Goal: Information Seeking & Learning: Learn about a topic

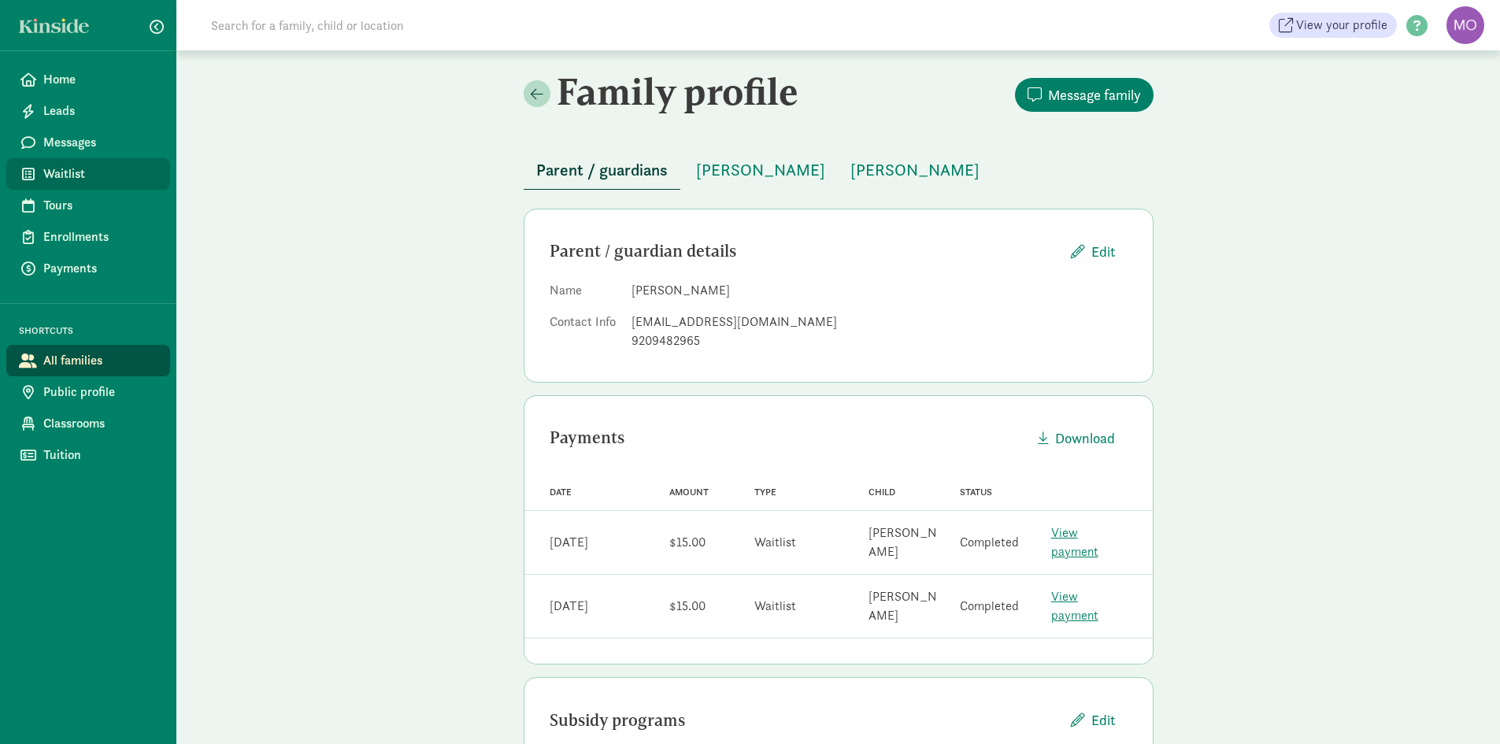
click at [67, 164] on link "Waitlist" at bounding box center [88, 173] width 164 height 31
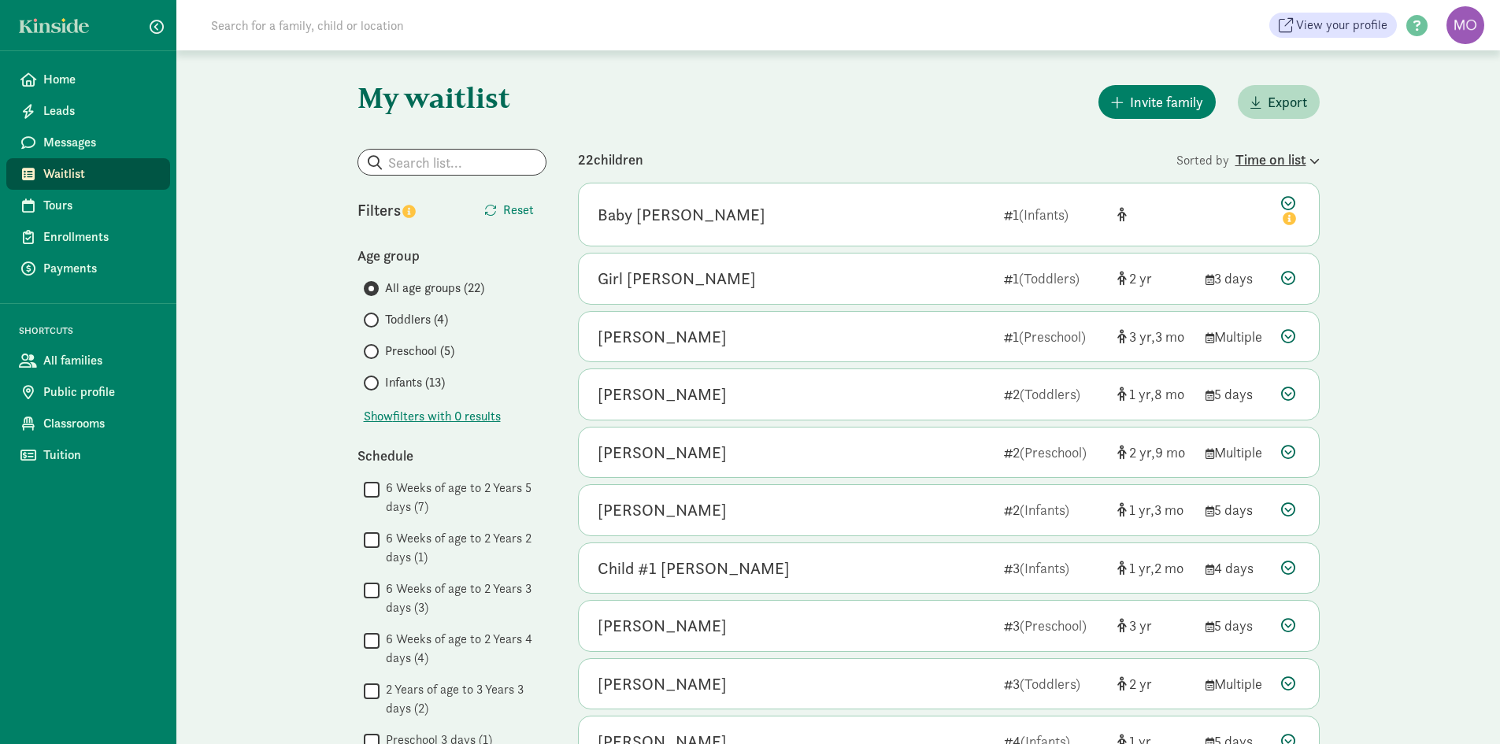
click at [1275, 164] on div "Time on list" at bounding box center [1277, 159] width 84 height 21
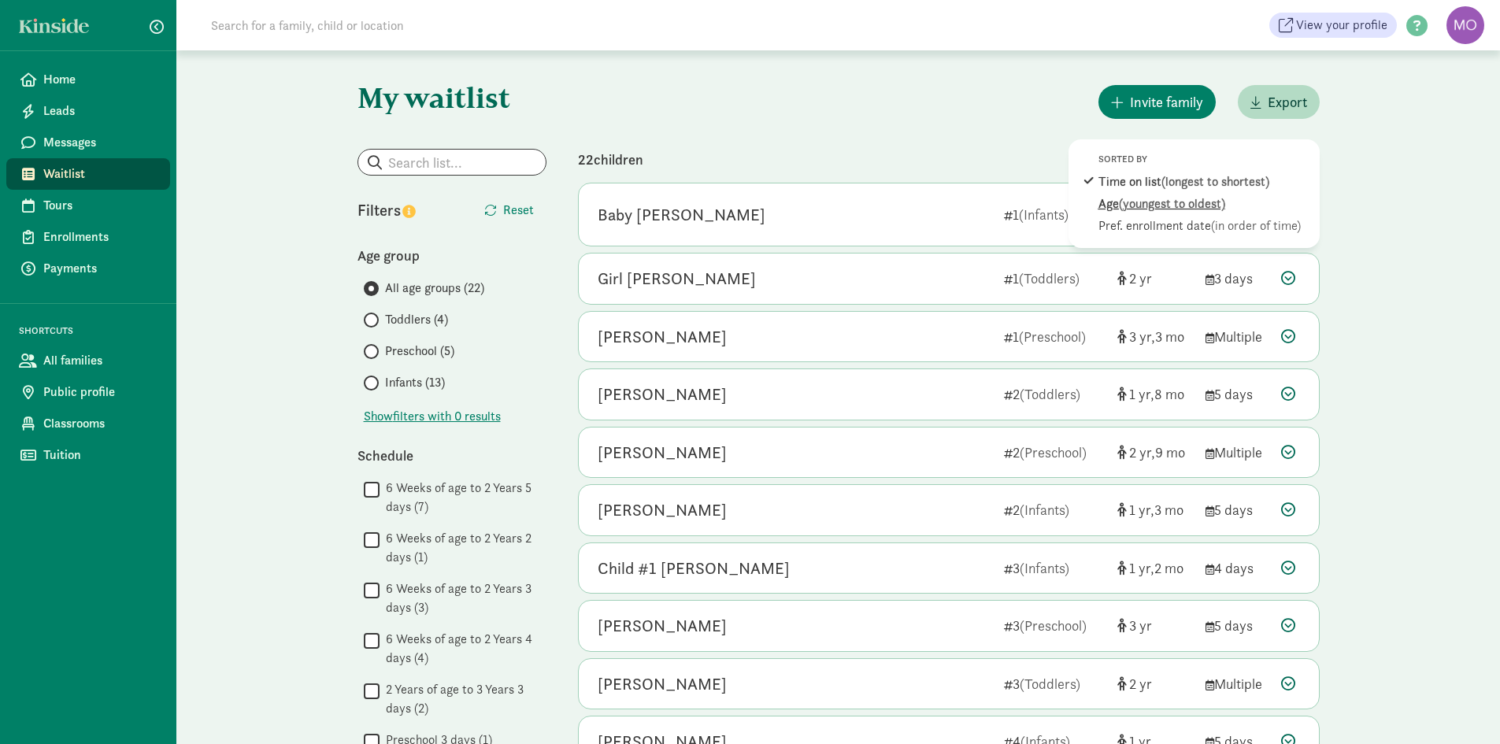
click at [1234, 203] on div "Age (youngest to oldest)" at bounding box center [1204, 203] width 213 height 19
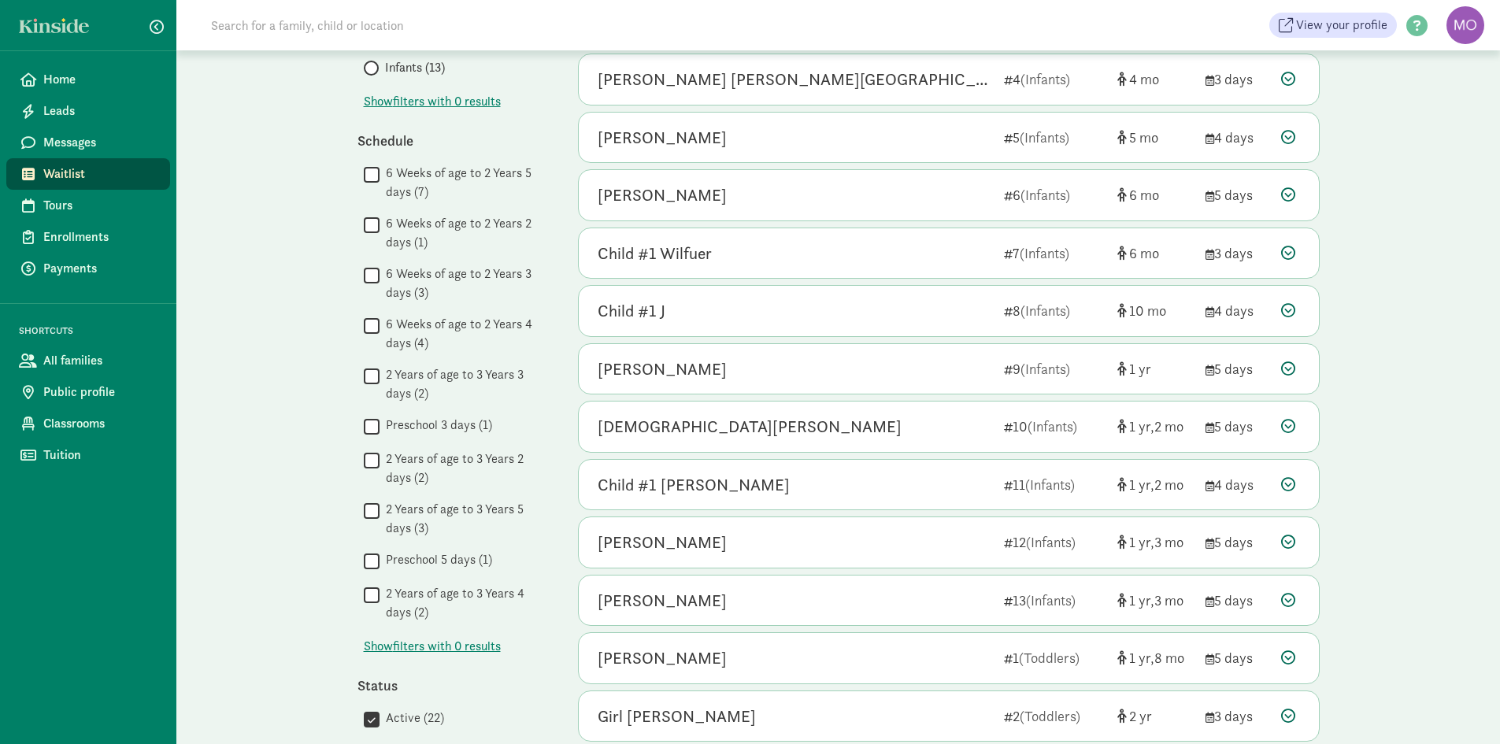
scroll to position [665, 0]
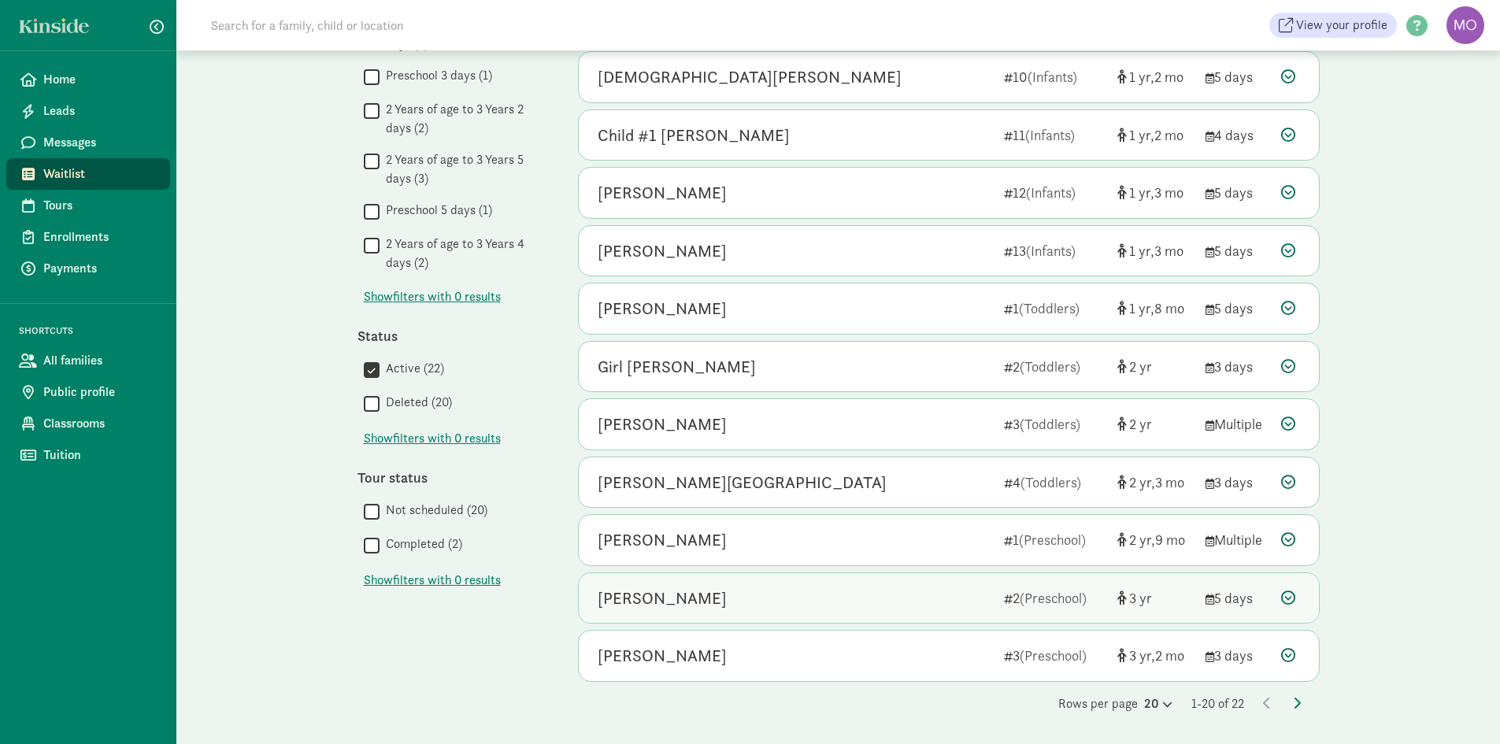
click at [875, 588] on div "[PERSON_NAME]" at bounding box center [795, 598] width 394 height 25
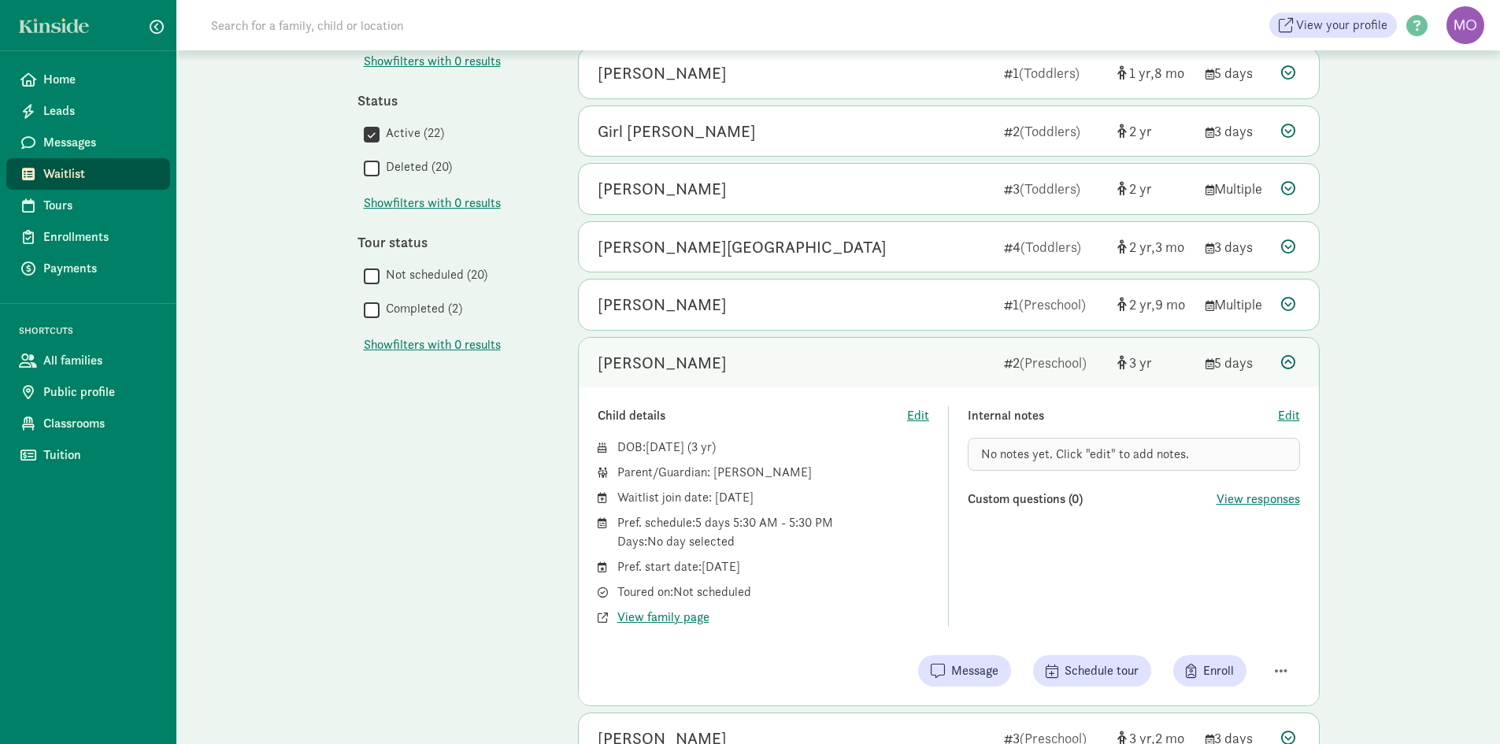
scroll to position [901, 0]
click at [663, 613] on span "View family page" at bounding box center [663, 616] width 92 height 19
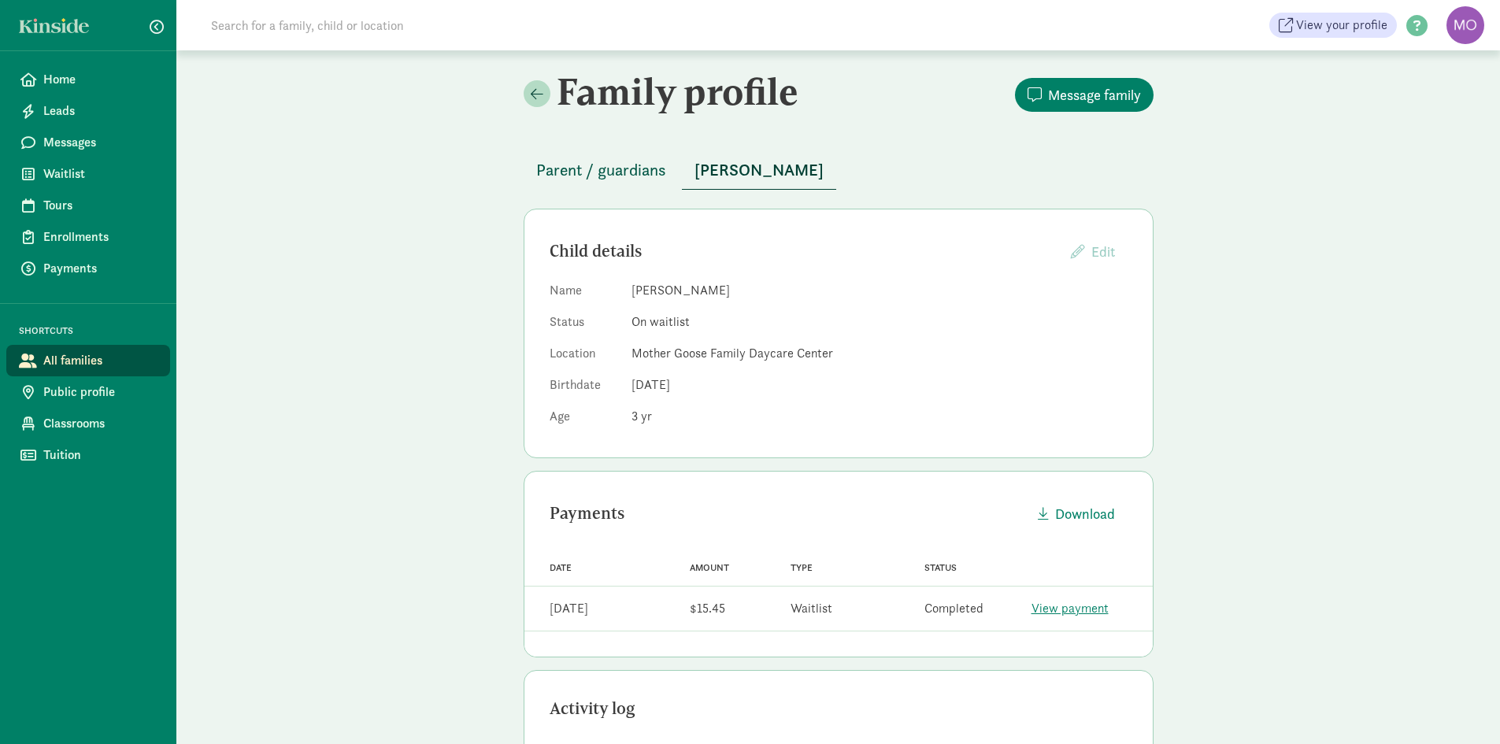
click at [612, 169] on span "Parent / guardians" at bounding box center [601, 169] width 130 height 25
click at [72, 175] on span "Waitlist" at bounding box center [100, 174] width 114 height 19
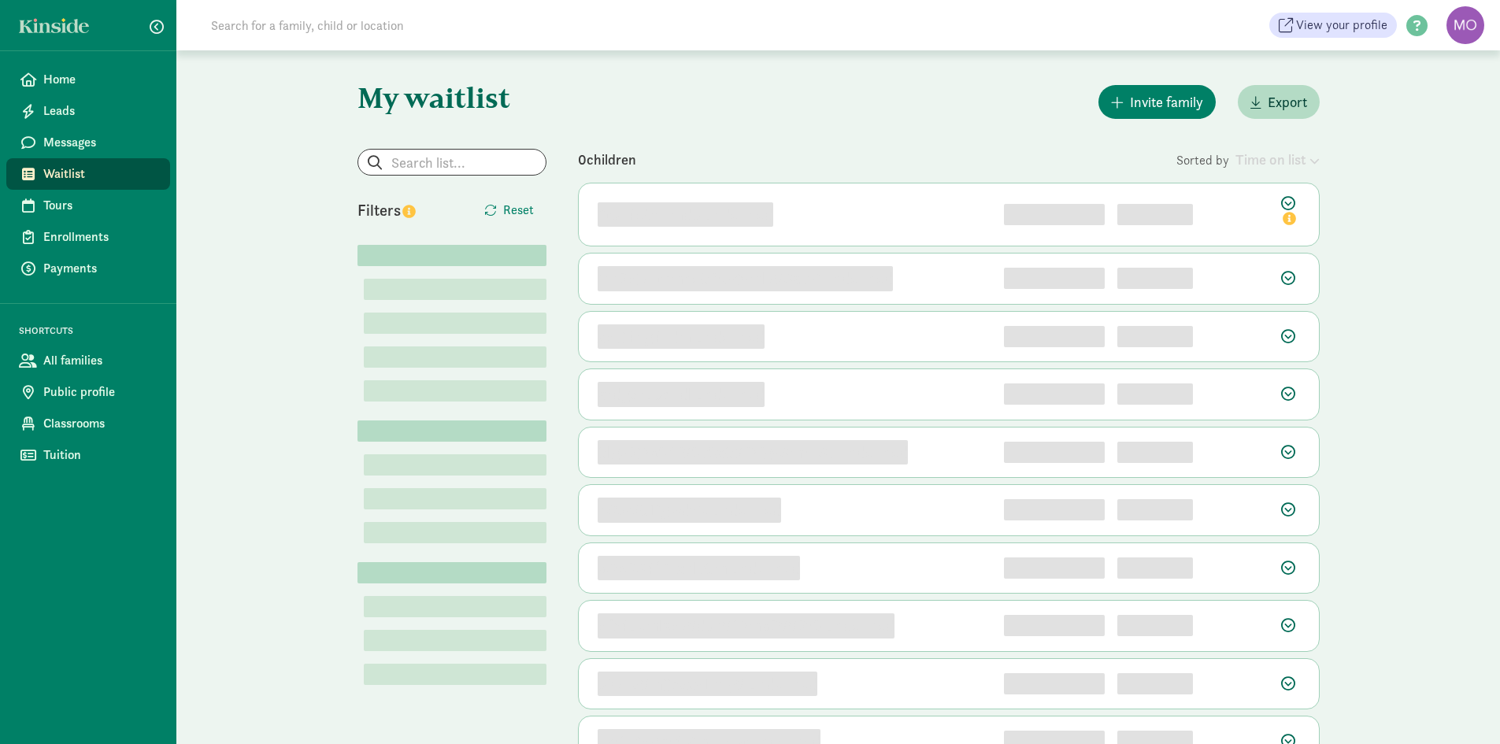
click at [1260, 165] on div "Time on list" at bounding box center [1277, 159] width 84 height 21
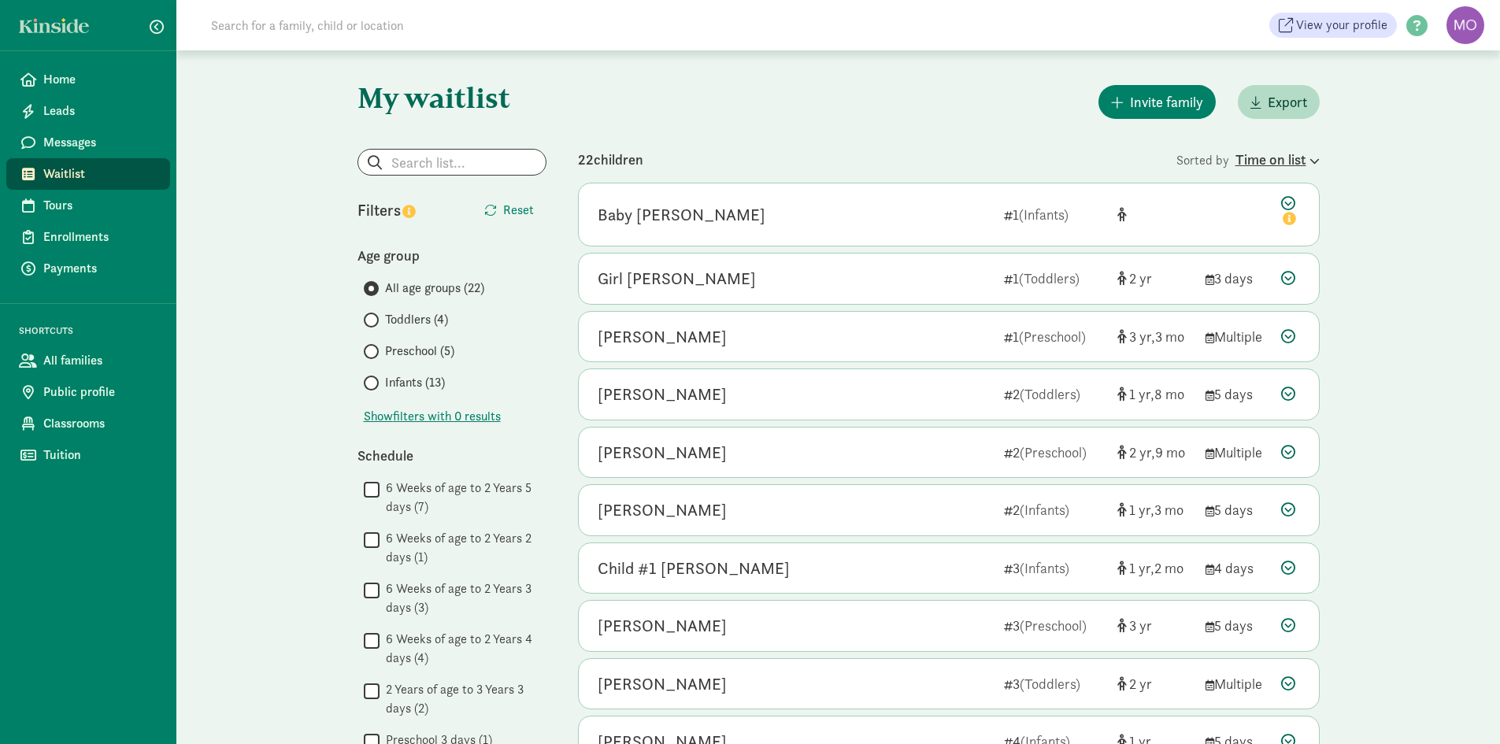
click at [1260, 165] on div "Time on list" at bounding box center [1277, 159] width 84 height 21
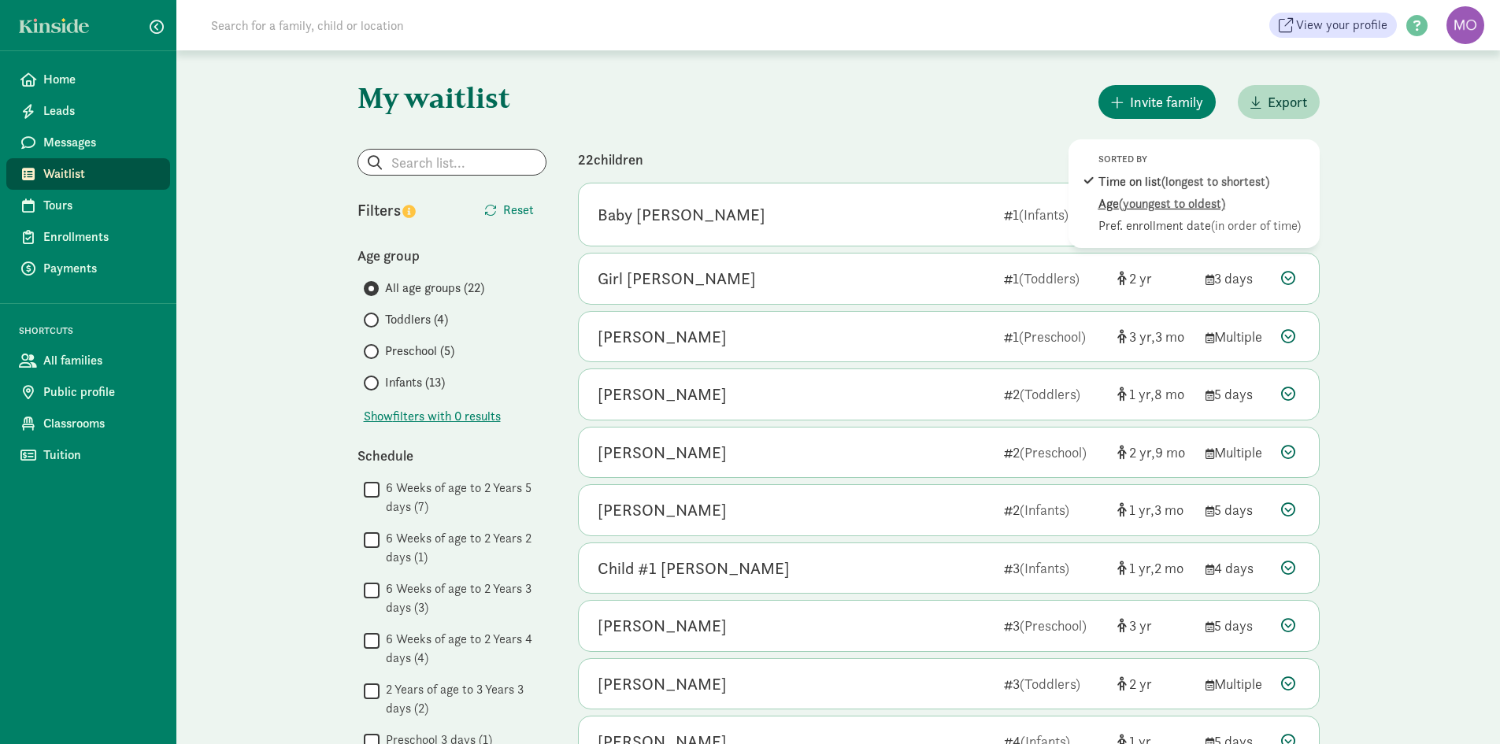
click at [1213, 203] on span "(youngest to oldest)" at bounding box center [1172, 203] width 106 height 17
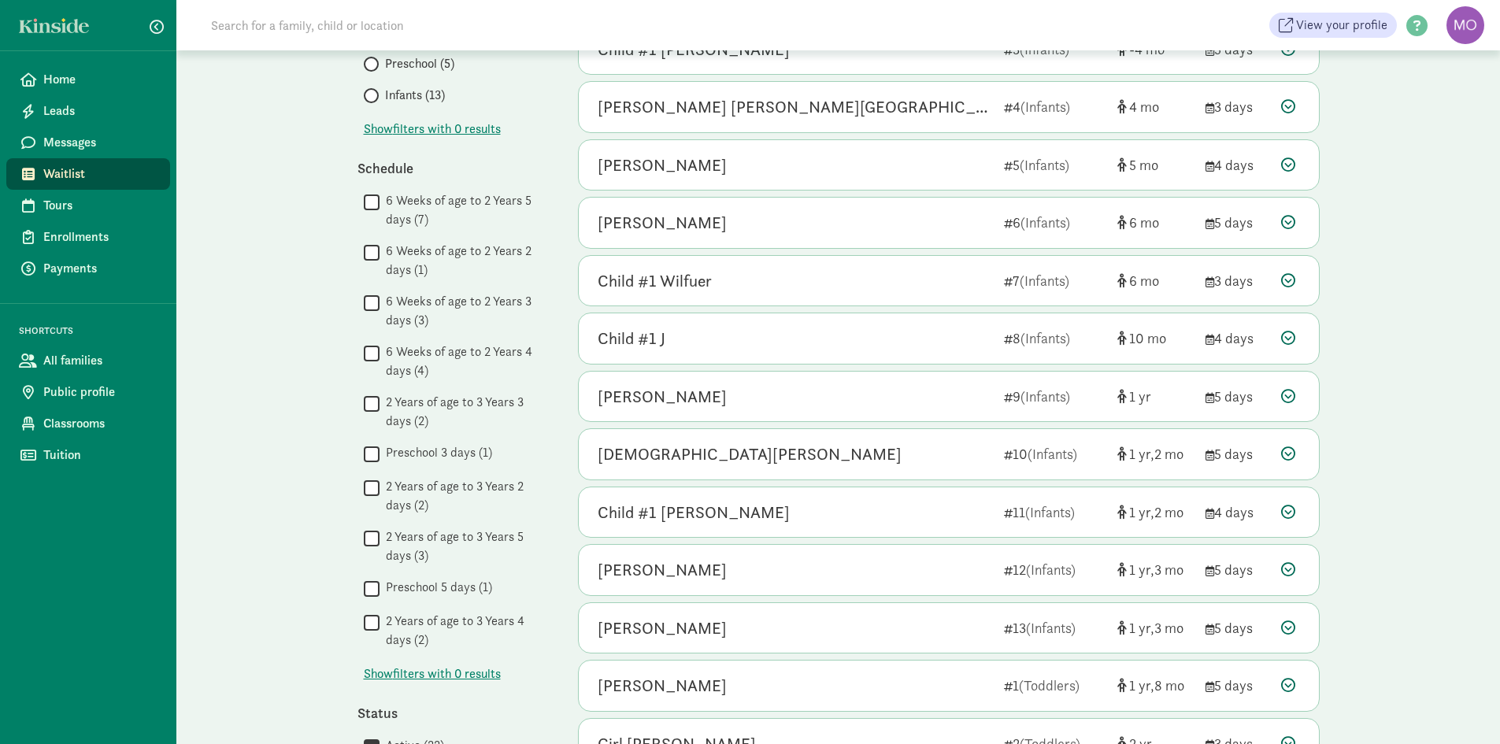
scroll to position [665, 0]
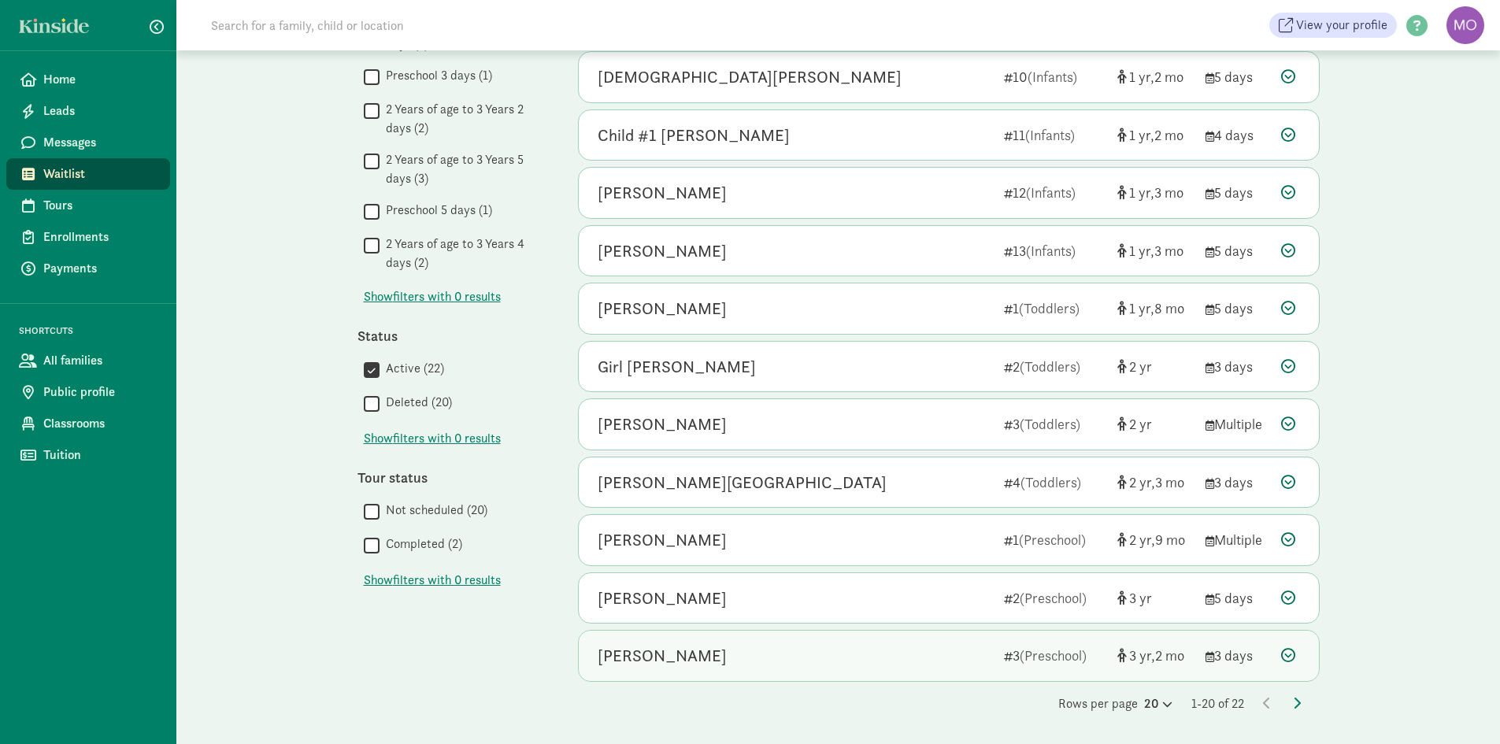
click at [857, 661] on div "Caroline Vandermeersch" at bounding box center [795, 655] width 394 height 25
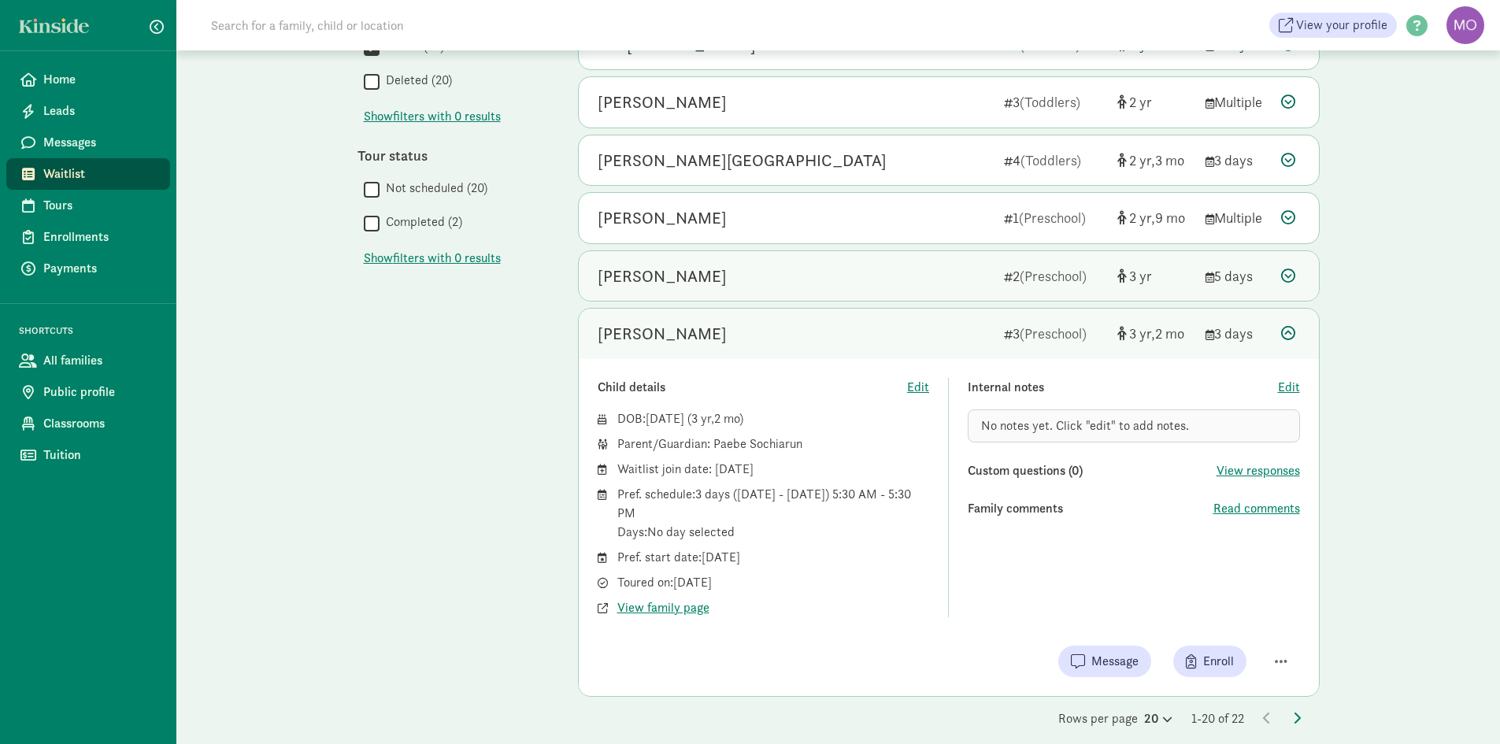
scroll to position [1001, 0]
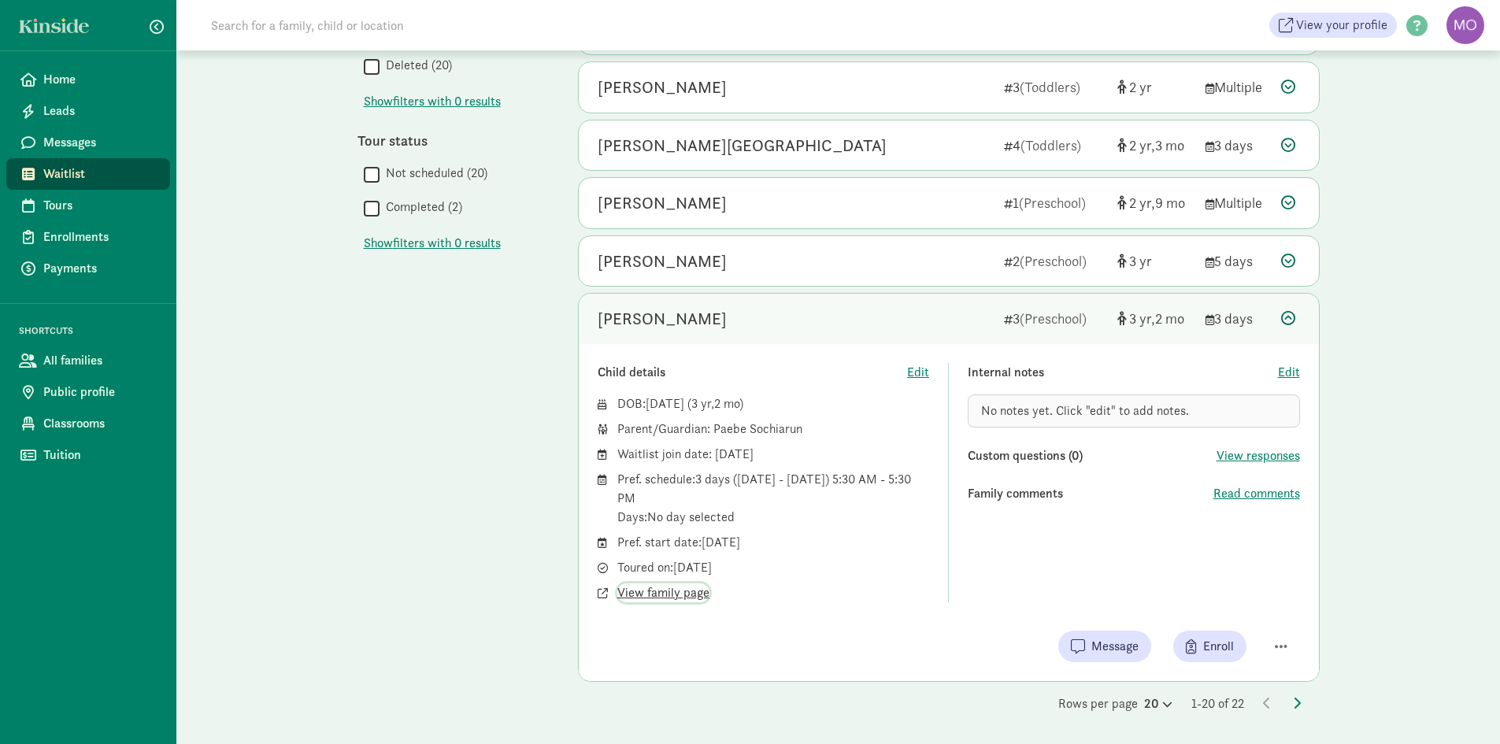
click at [688, 596] on span "View family page" at bounding box center [663, 592] width 92 height 19
click at [786, 313] on div "Caroline Vandermeersch" at bounding box center [795, 318] width 394 height 25
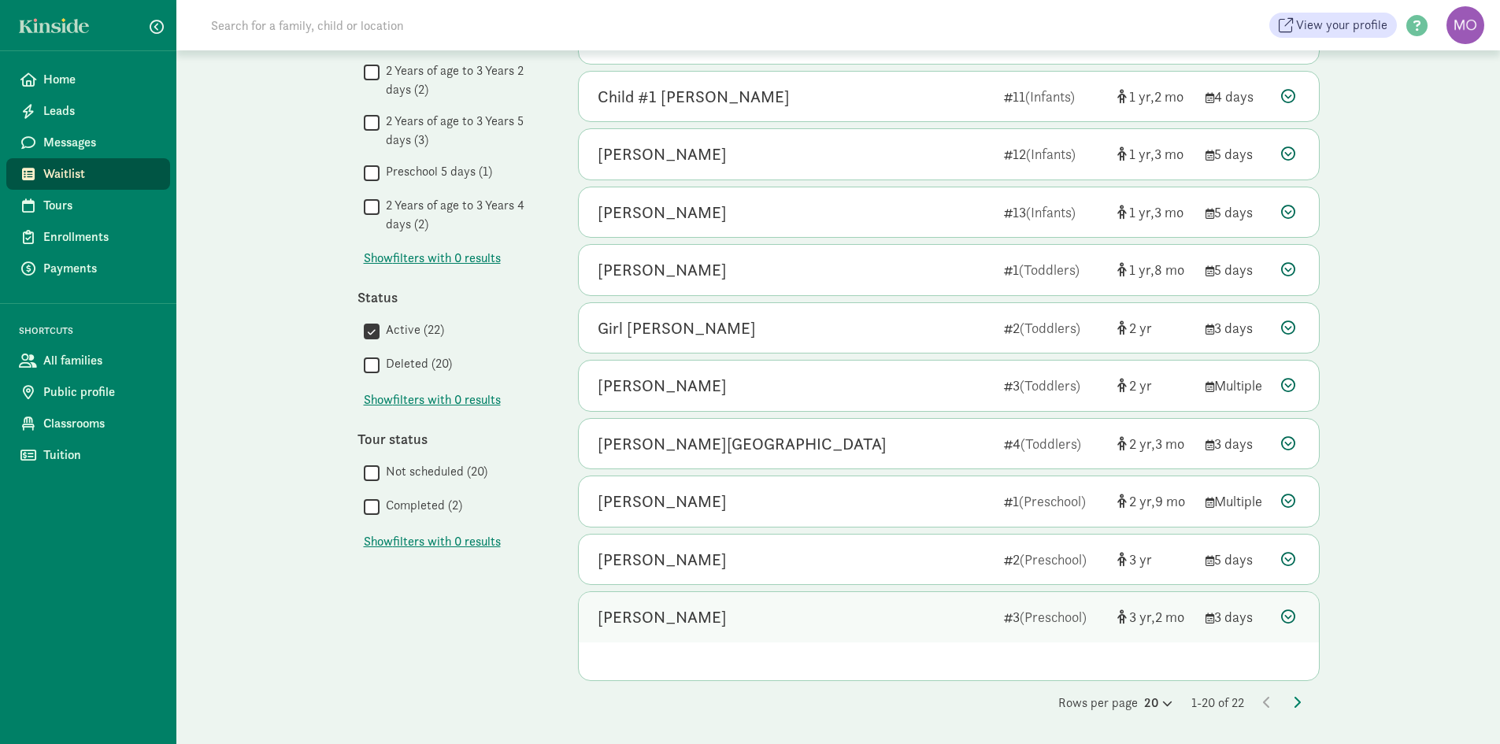
scroll to position [665, 0]
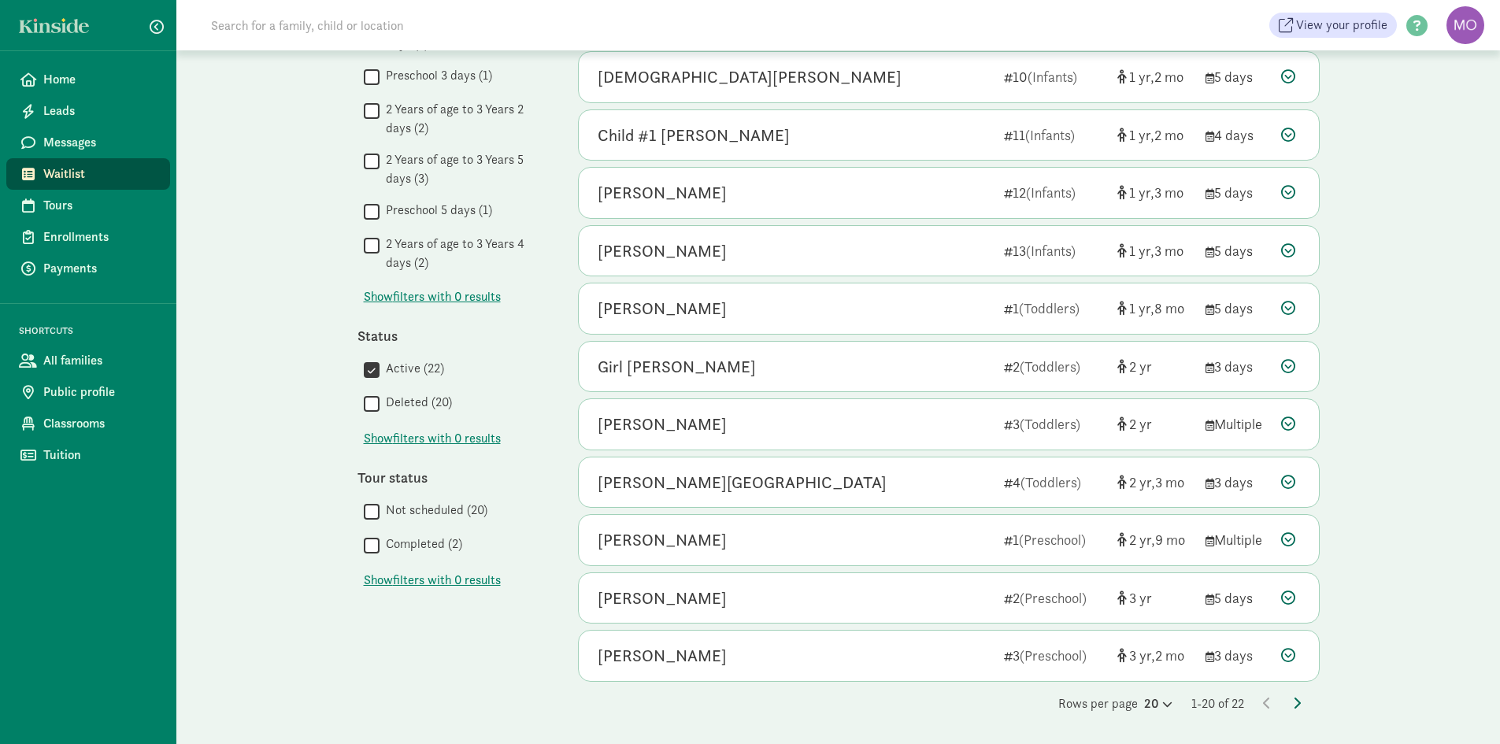
click at [1294, 701] on icon at bounding box center [1297, 703] width 8 height 13
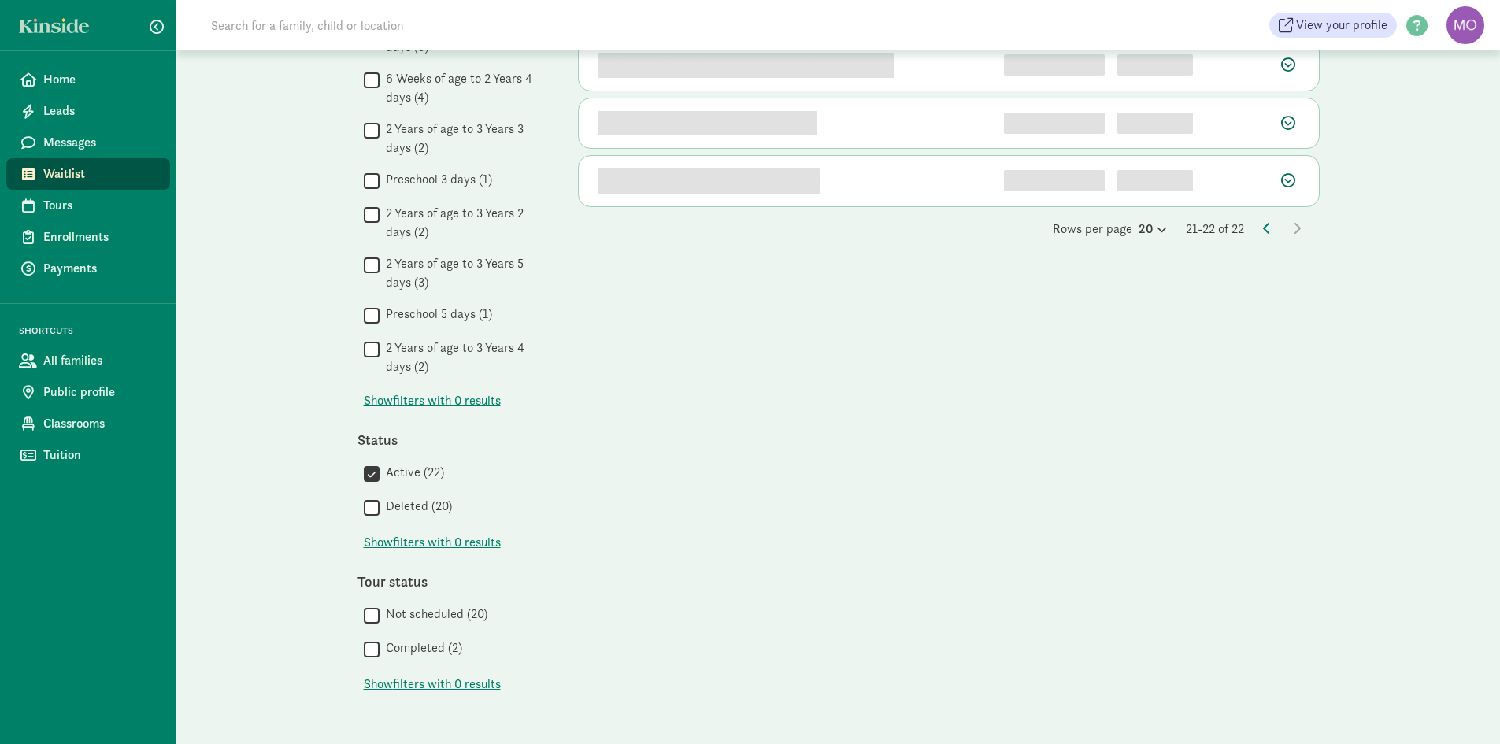
scroll to position [0, 0]
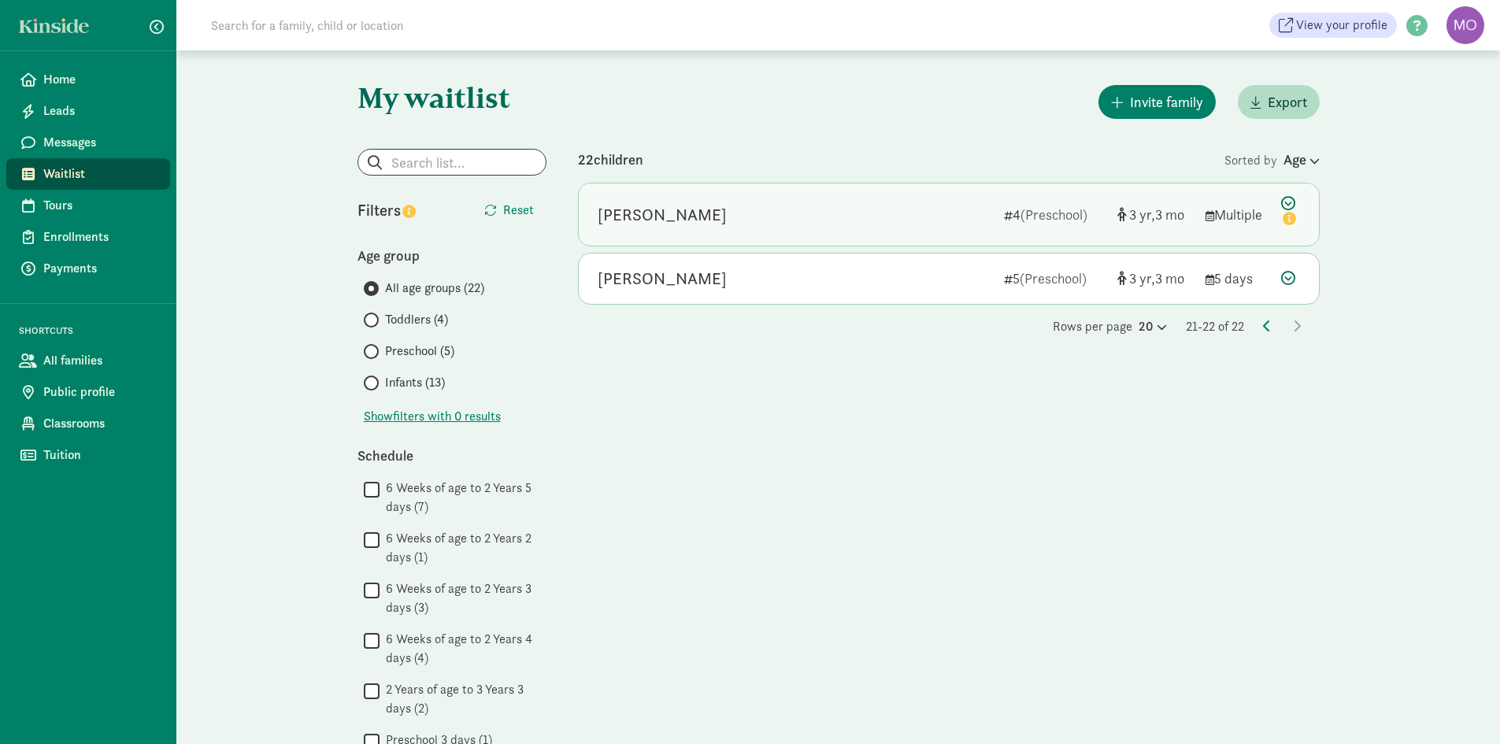
click at [775, 228] on div "Ainsley Kunschke 4 (Preschool) 3 3 Multiple" at bounding box center [949, 214] width 740 height 62
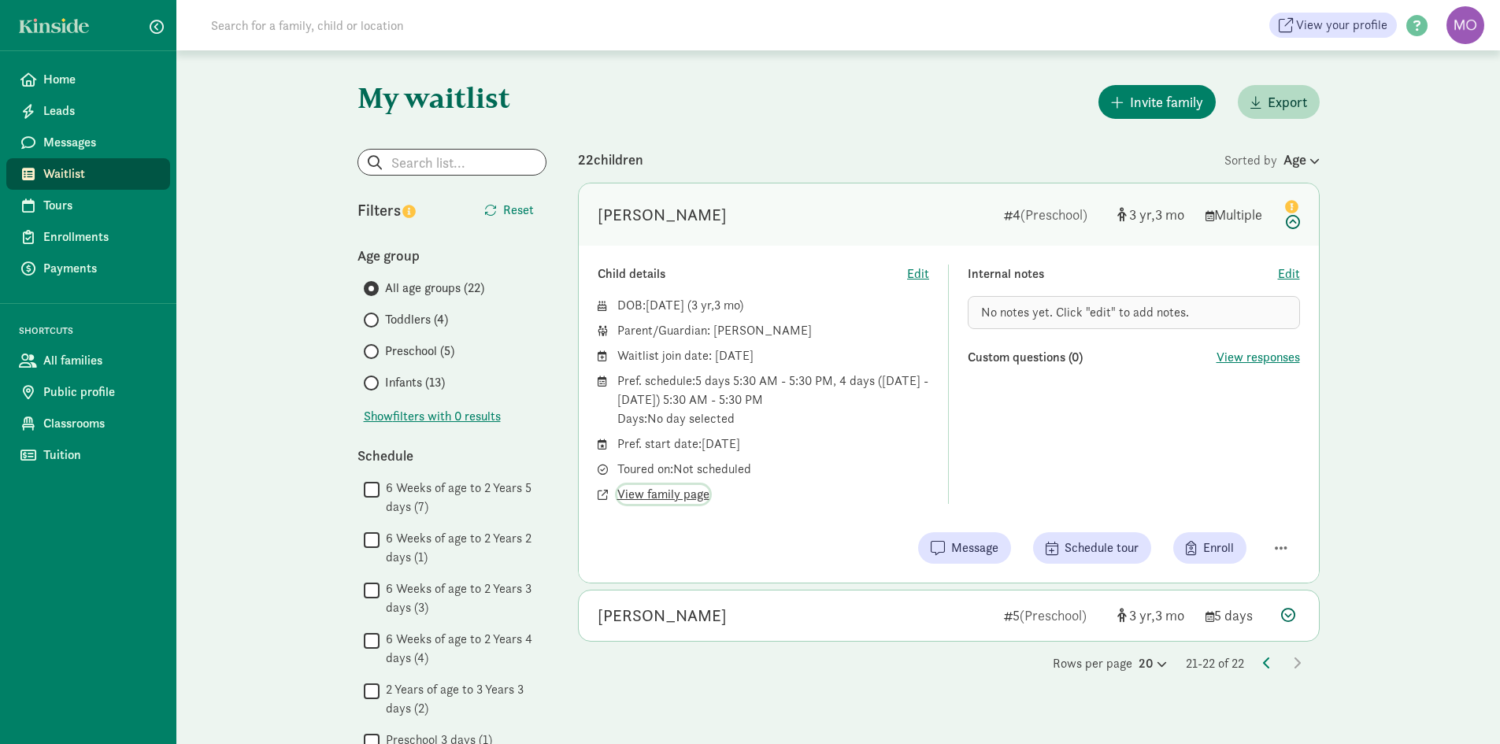
click at [685, 492] on span "View family page" at bounding box center [663, 494] width 92 height 19
click at [708, 213] on div "[PERSON_NAME]" at bounding box center [662, 214] width 129 height 25
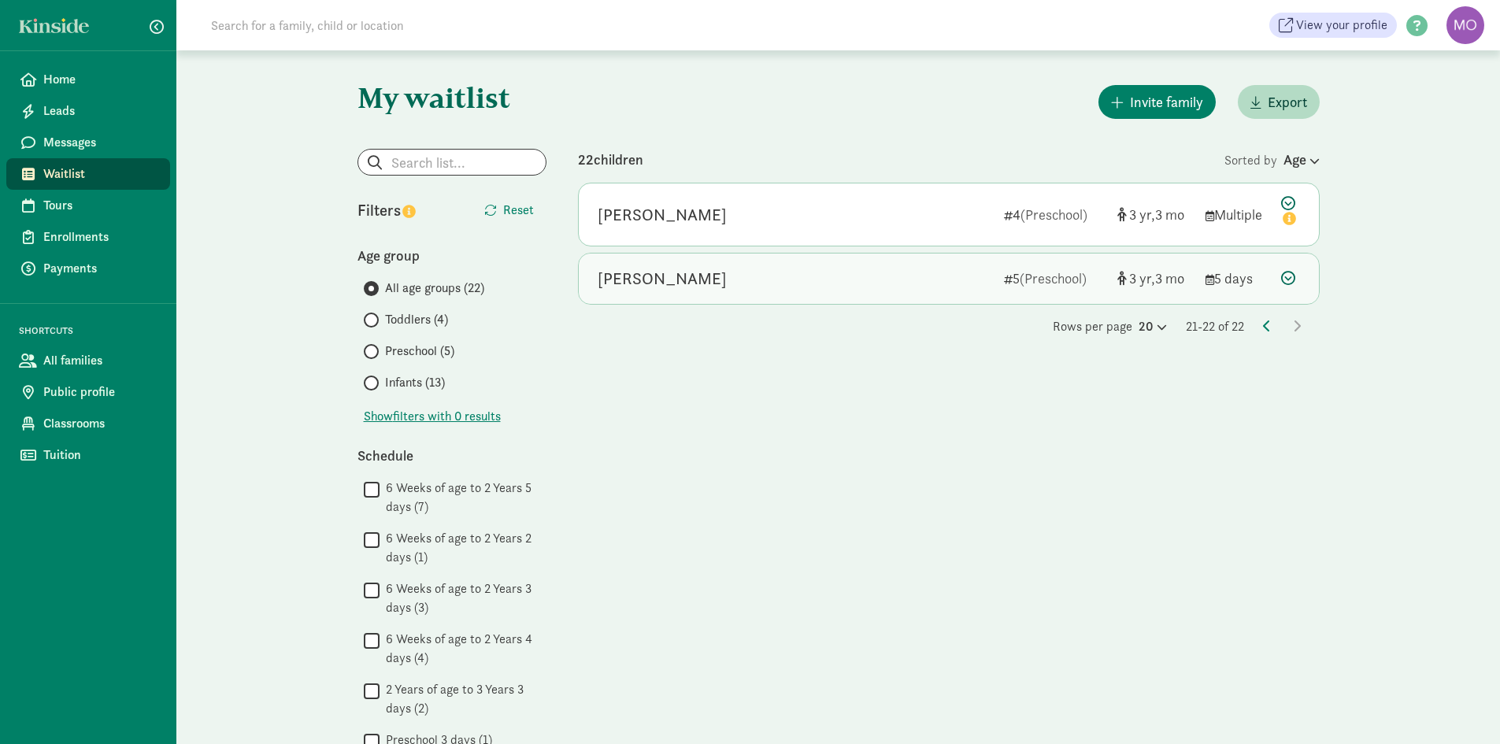
click at [690, 272] on div "[PERSON_NAME]" at bounding box center [662, 278] width 129 height 25
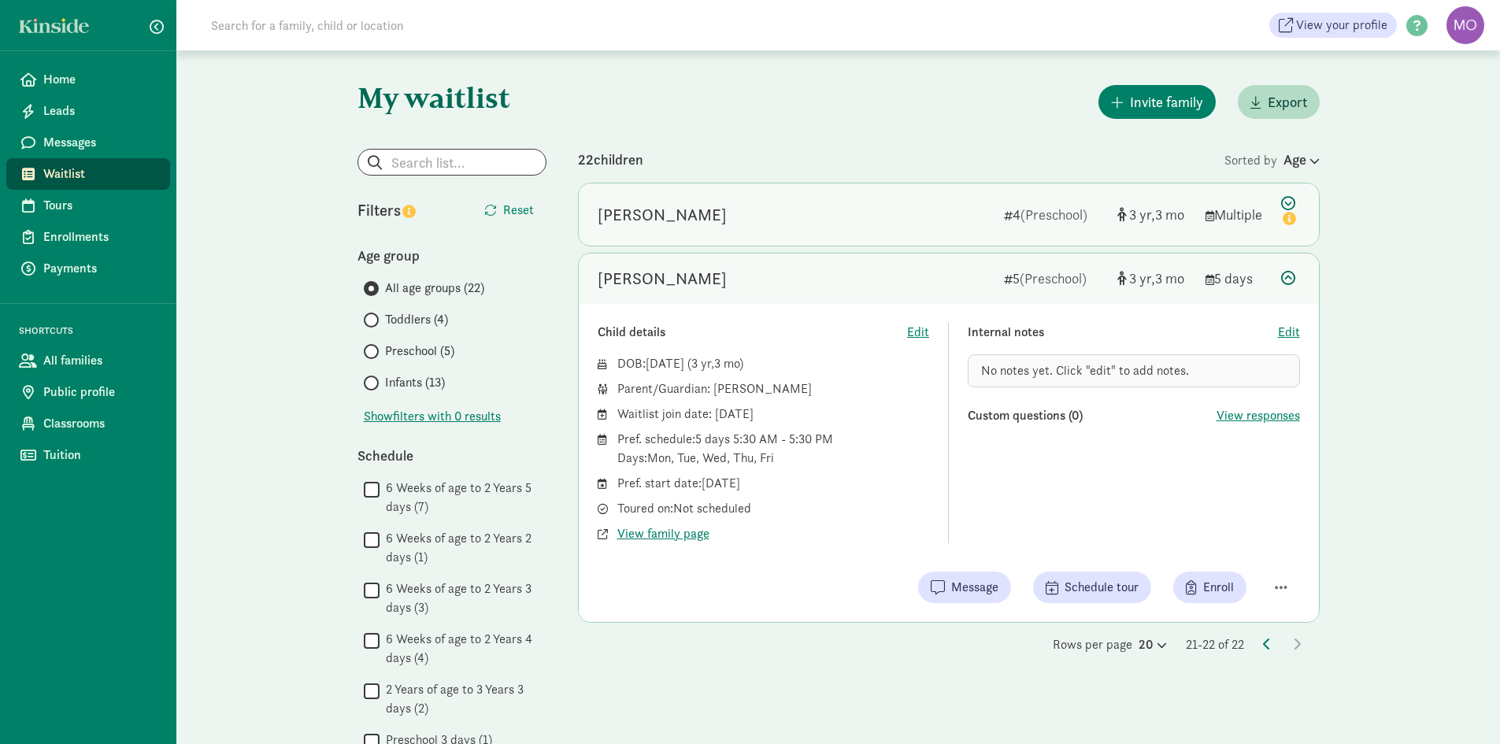
click at [710, 224] on div "[PERSON_NAME]" at bounding box center [662, 214] width 129 height 25
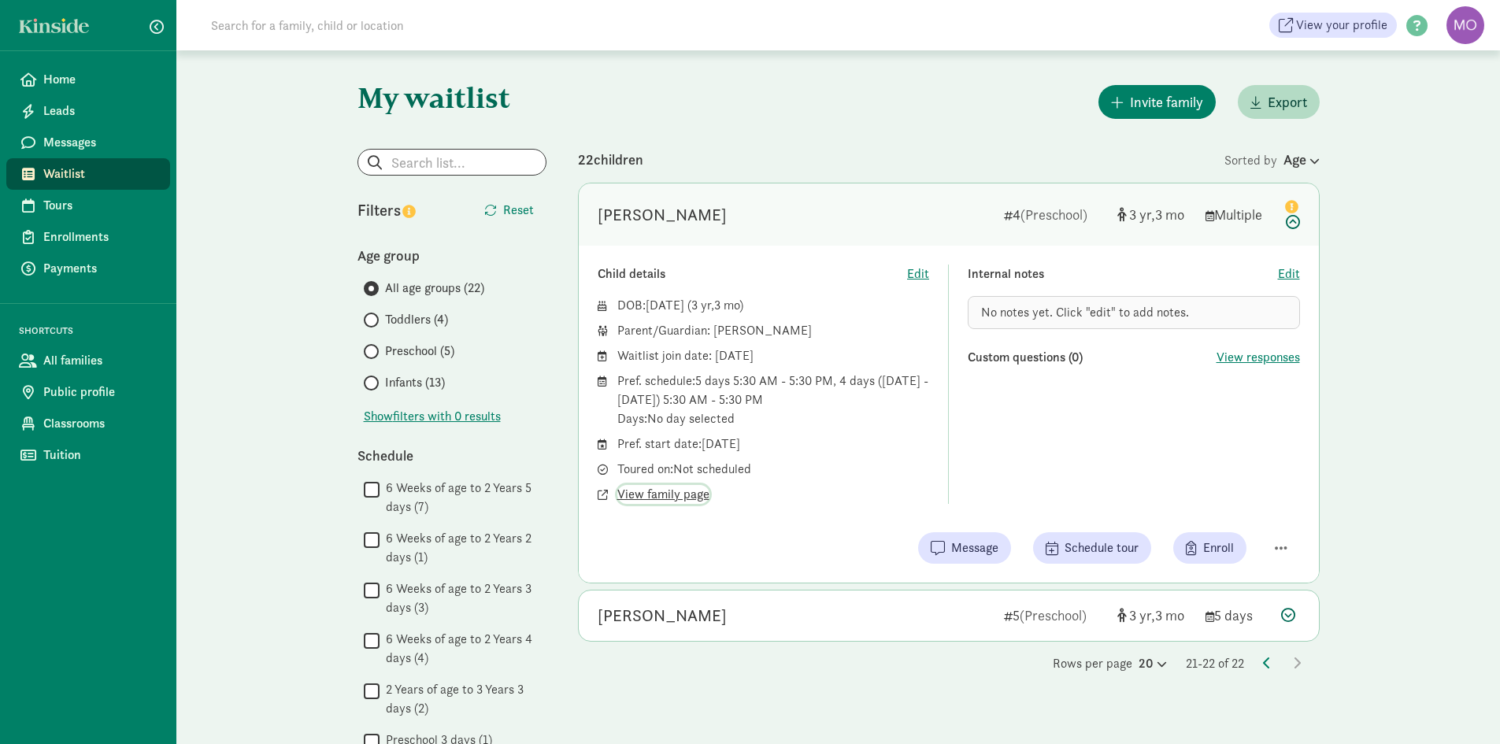
click at [683, 494] on span "View family page" at bounding box center [663, 494] width 92 height 19
click at [725, 224] on div "[PERSON_NAME]" at bounding box center [795, 214] width 394 height 25
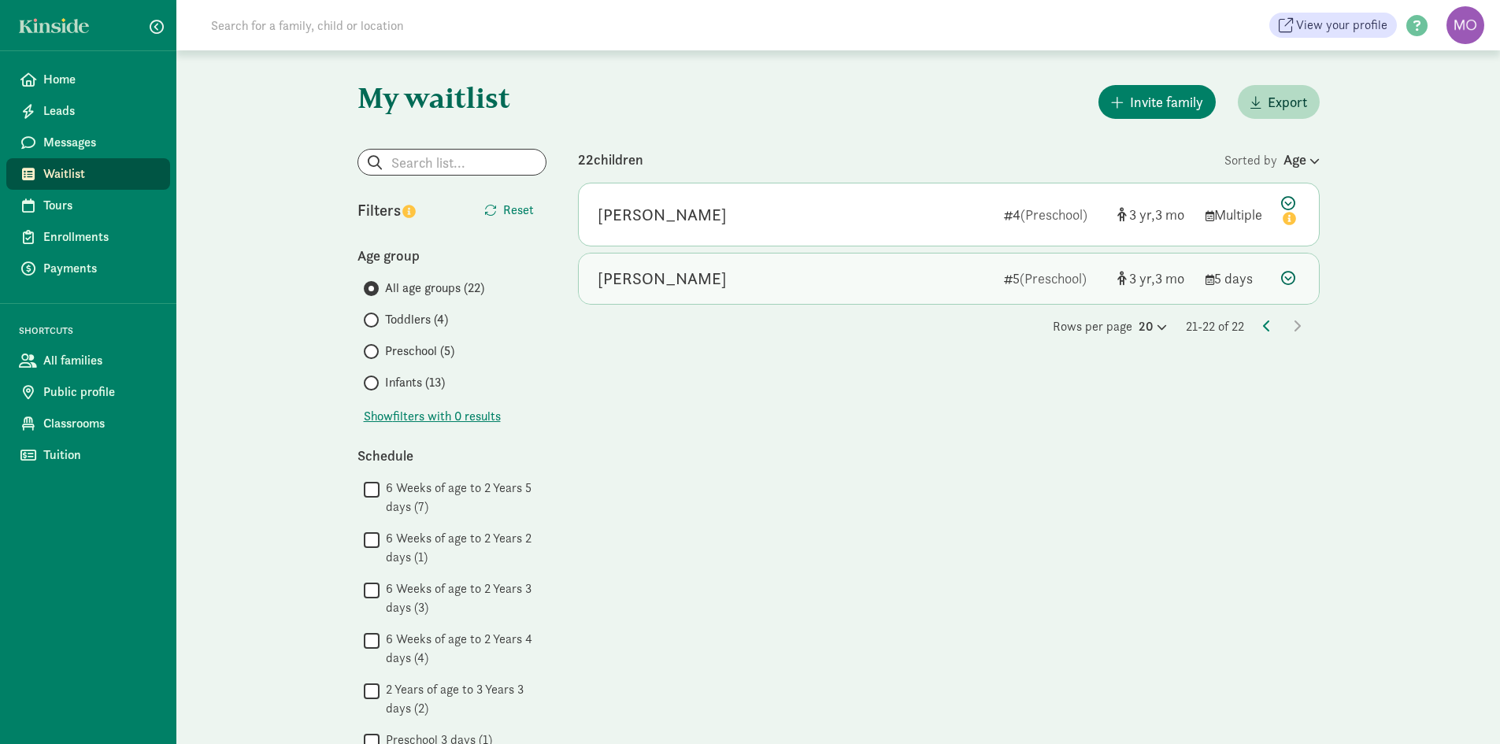
click at [728, 288] on div "[PERSON_NAME]" at bounding box center [795, 278] width 394 height 25
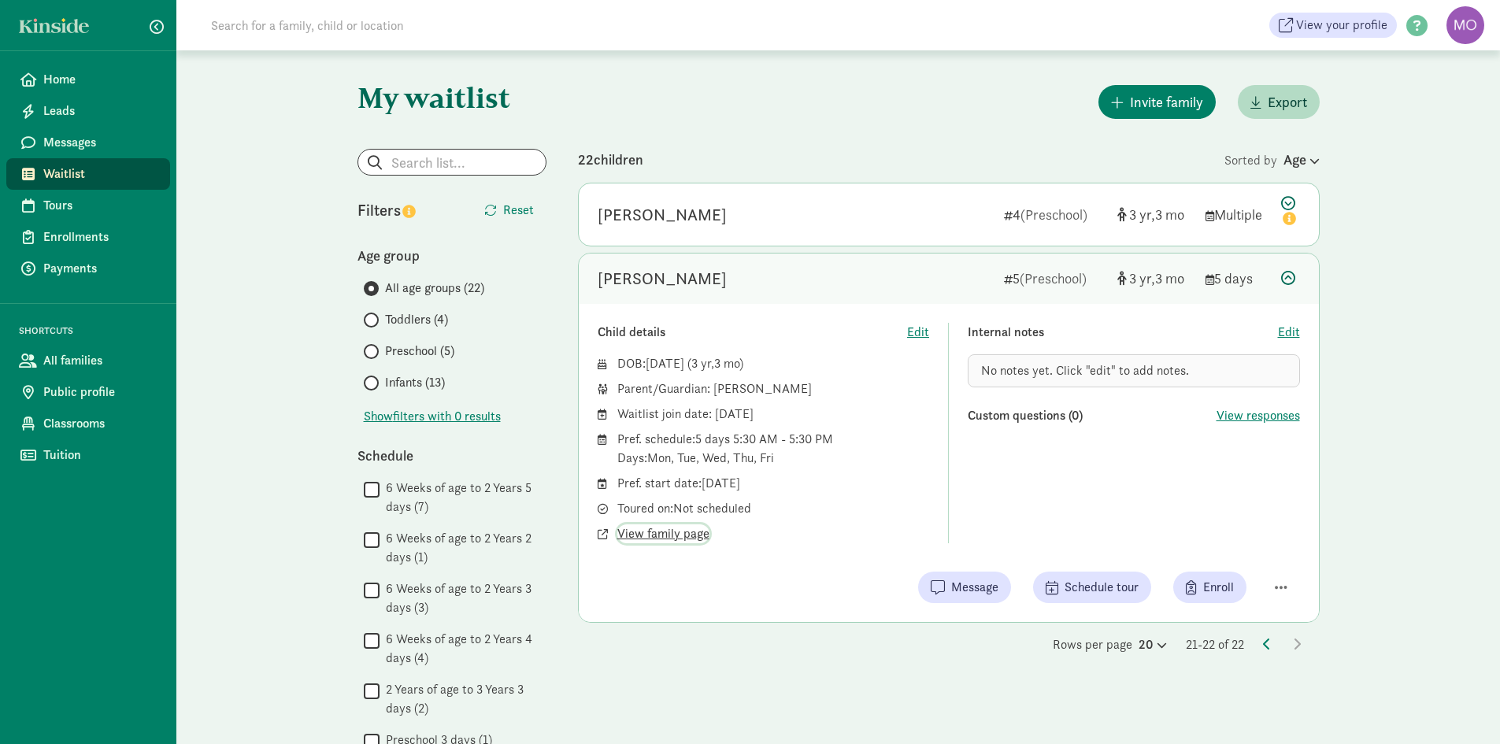
click at [686, 535] on span "View family page" at bounding box center [663, 533] width 92 height 19
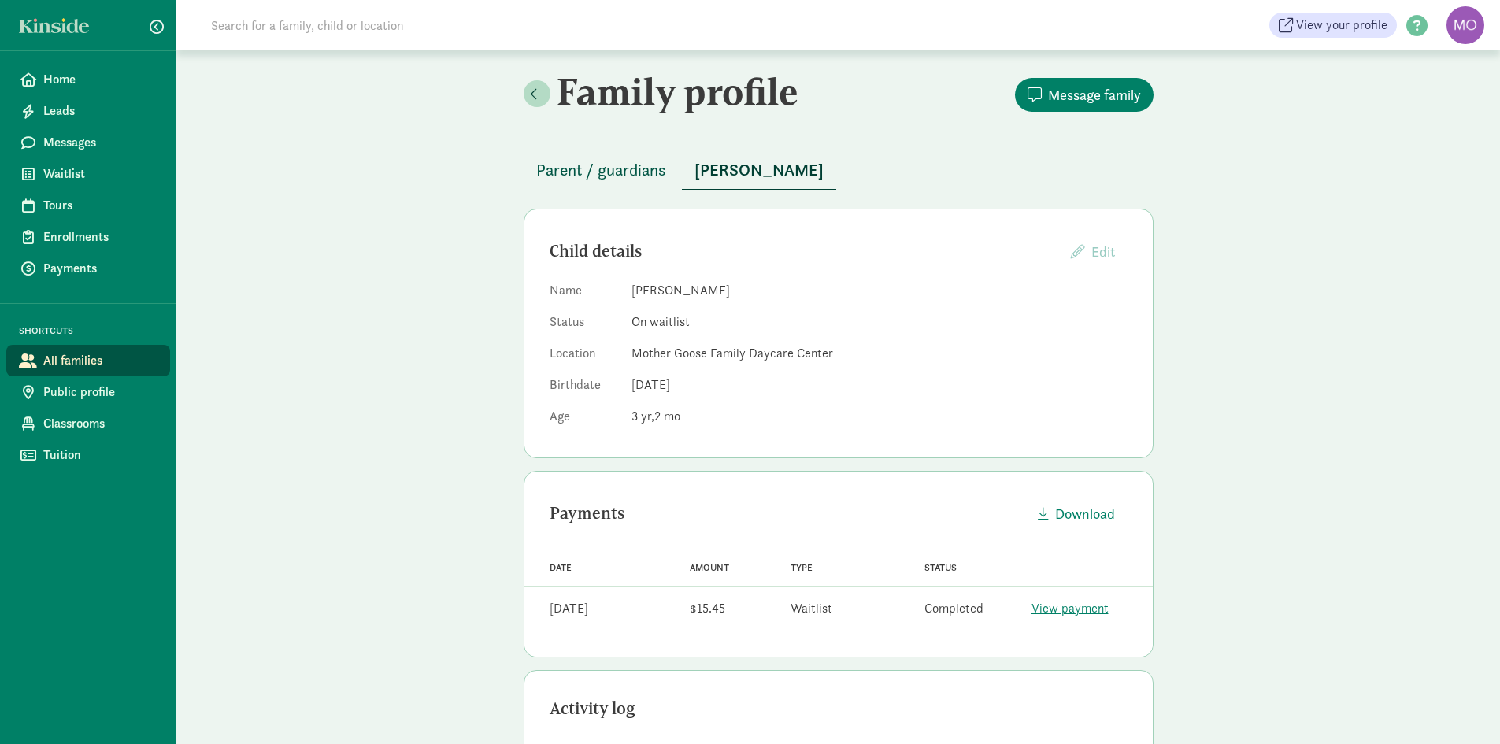
click at [602, 180] on span "Parent / guardians" at bounding box center [601, 169] width 130 height 25
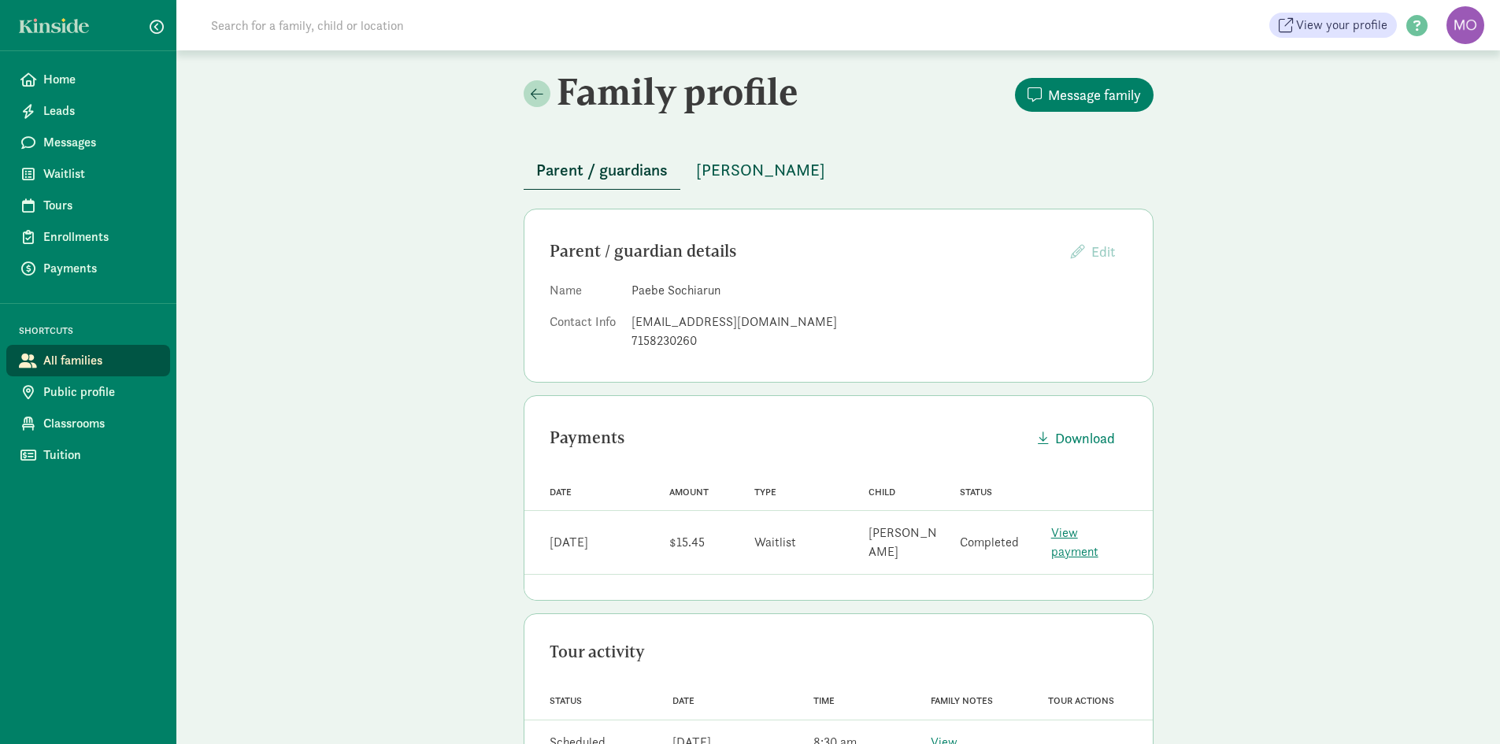
click at [723, 163] on span "[PERSON_NAME]" at bounding box center [760, 169] width 129 height 25
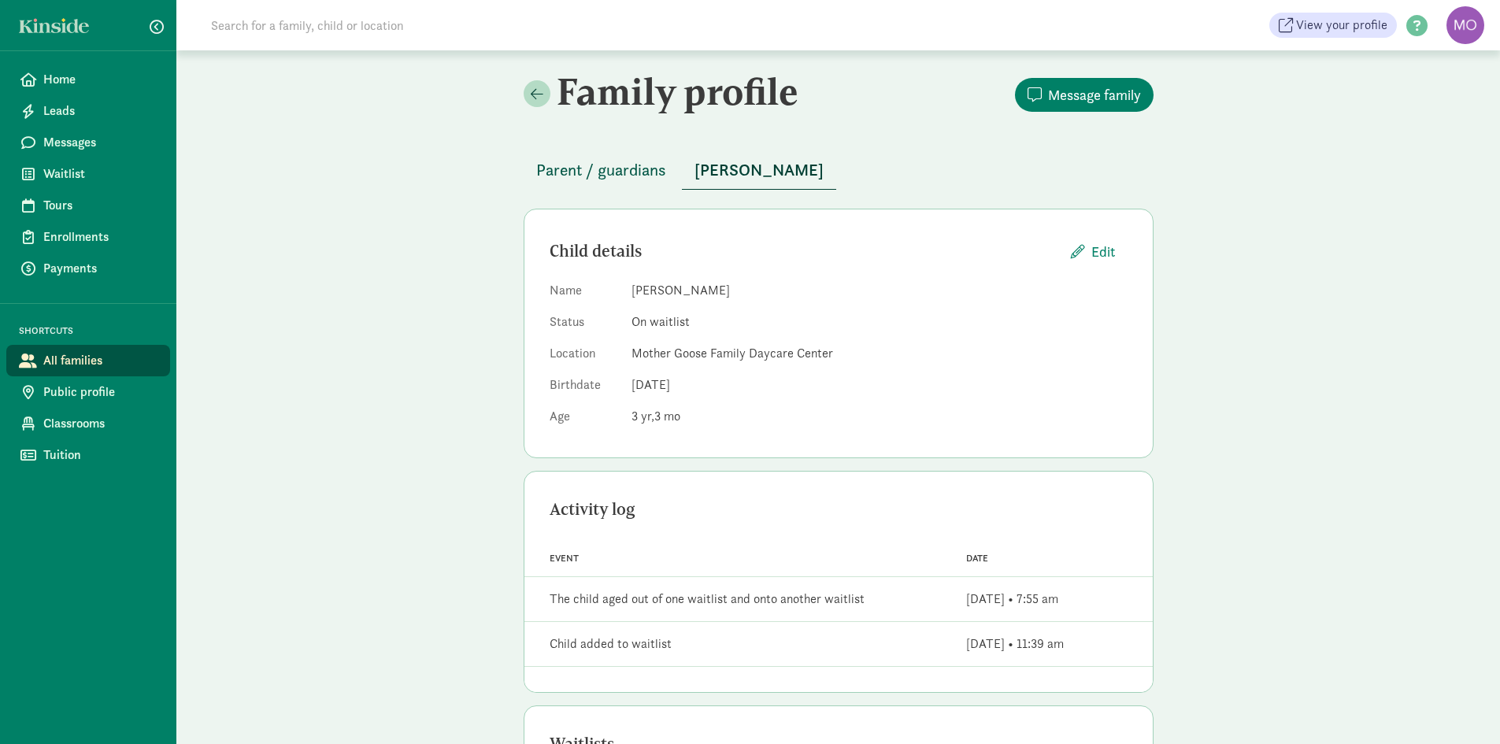
click at [641, 175] on span "Parent / guardians" at bounding box center [601, 169] width 130 height 25
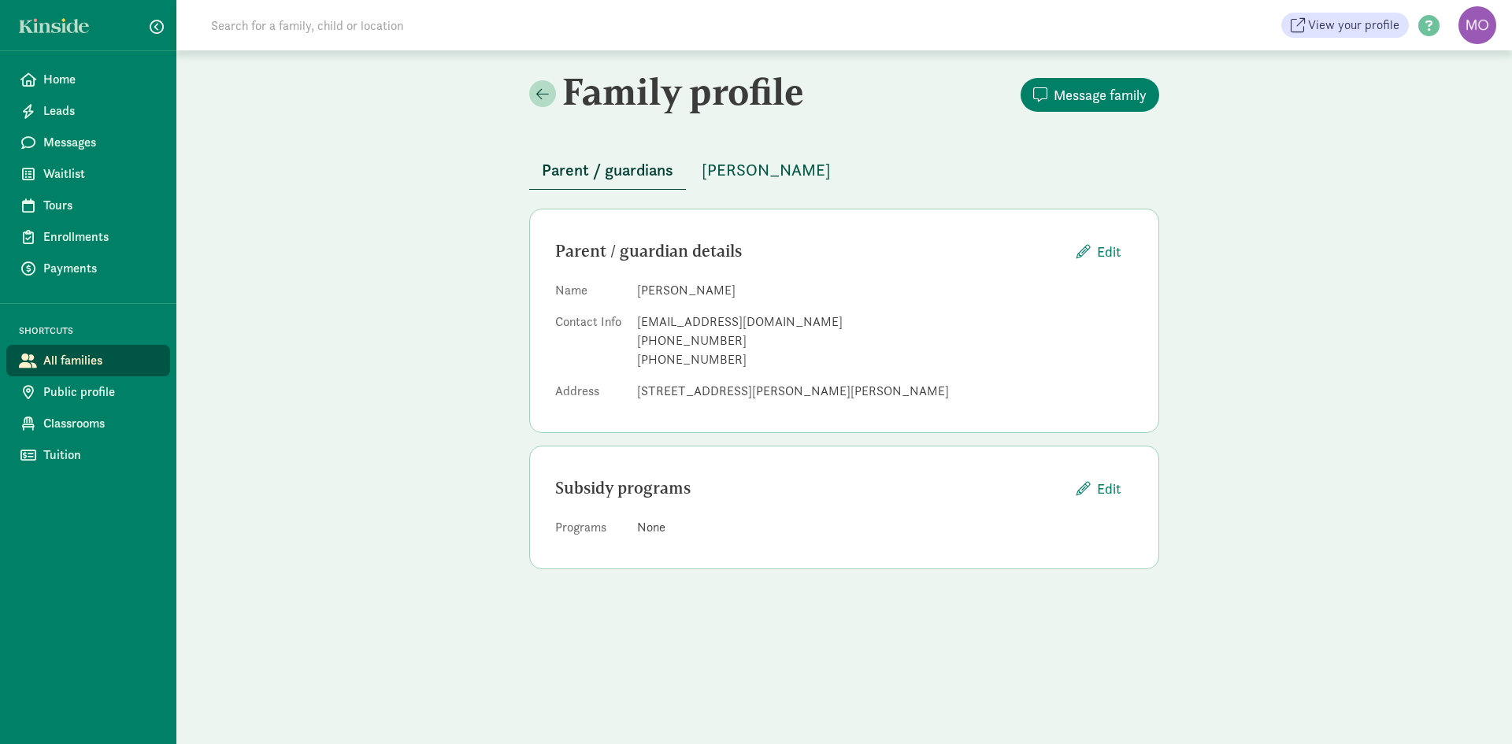
click at [772, 166] on span "[PERSON_NAME]" at bounding box center [766, 169] width 129 height 25
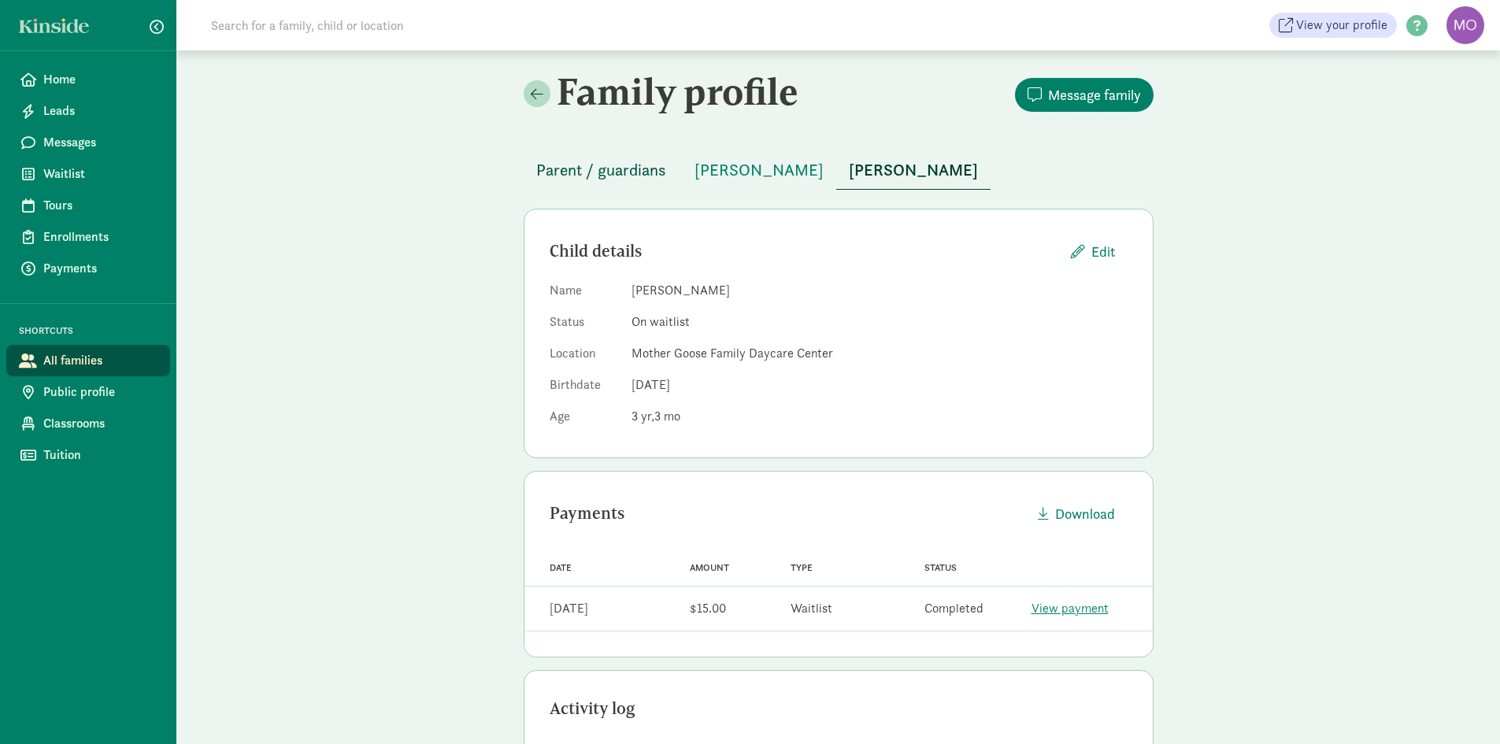
click at [598, 175] on span "Parent / guardians" at bounding box center [601, 169] width 130 height 25
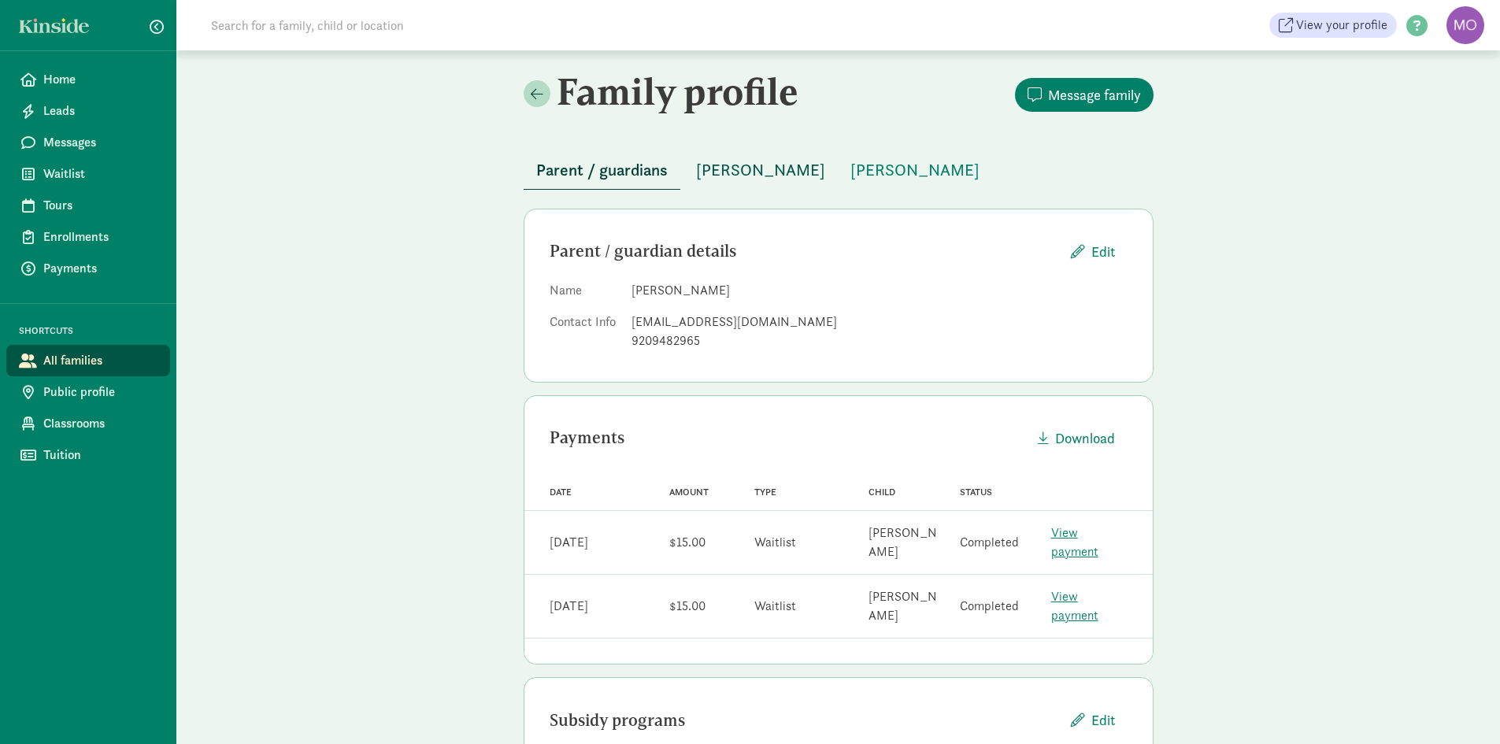
click at [750, 171] on span "Audrey Steger" at bounding box center [760, 169] width 129 height 25
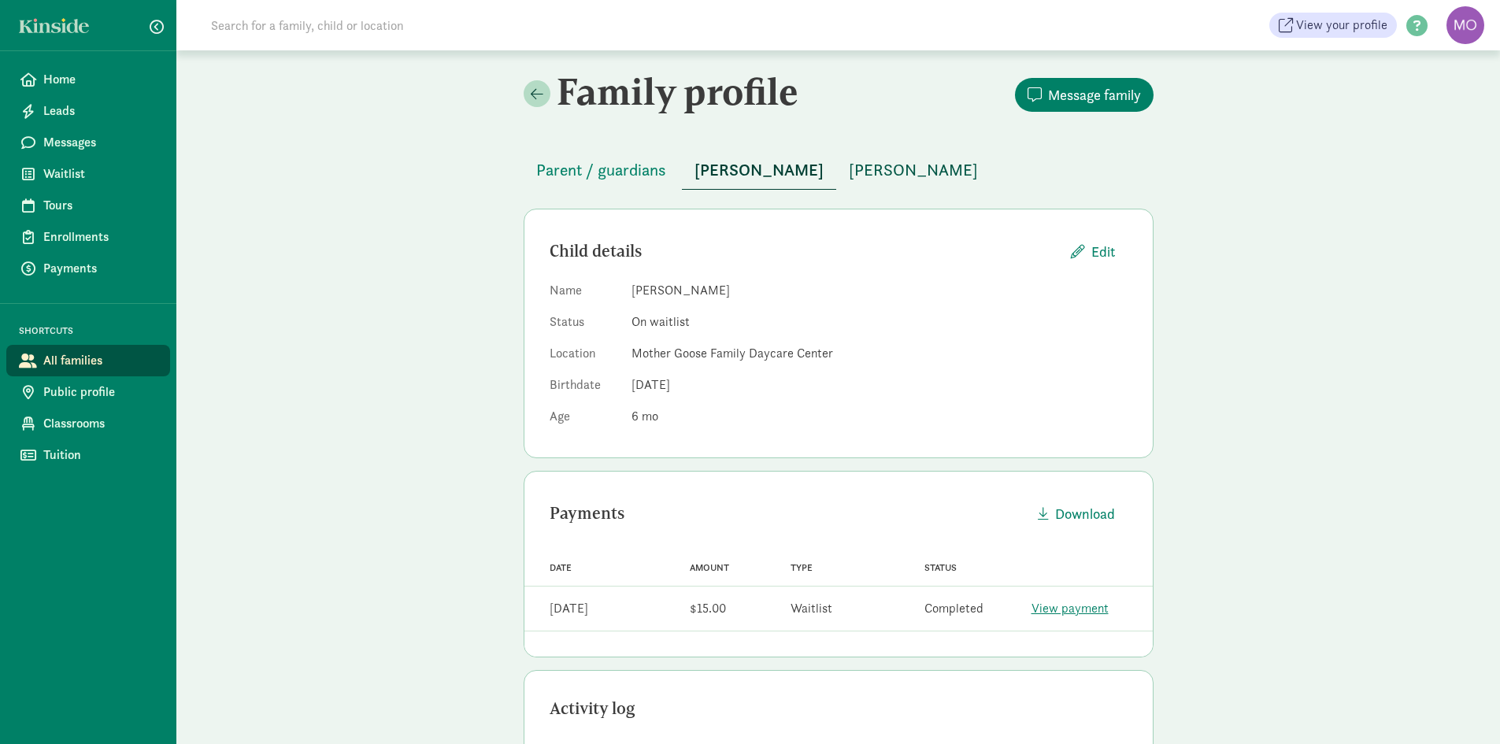
click at [849, 161] on span "[PERSON_NAME]" at bounding box center [913, 169] width 129 height 25
click at [630, 174] on span "Parent / guardians" at bounding box center [601, 169] width 130 height 25
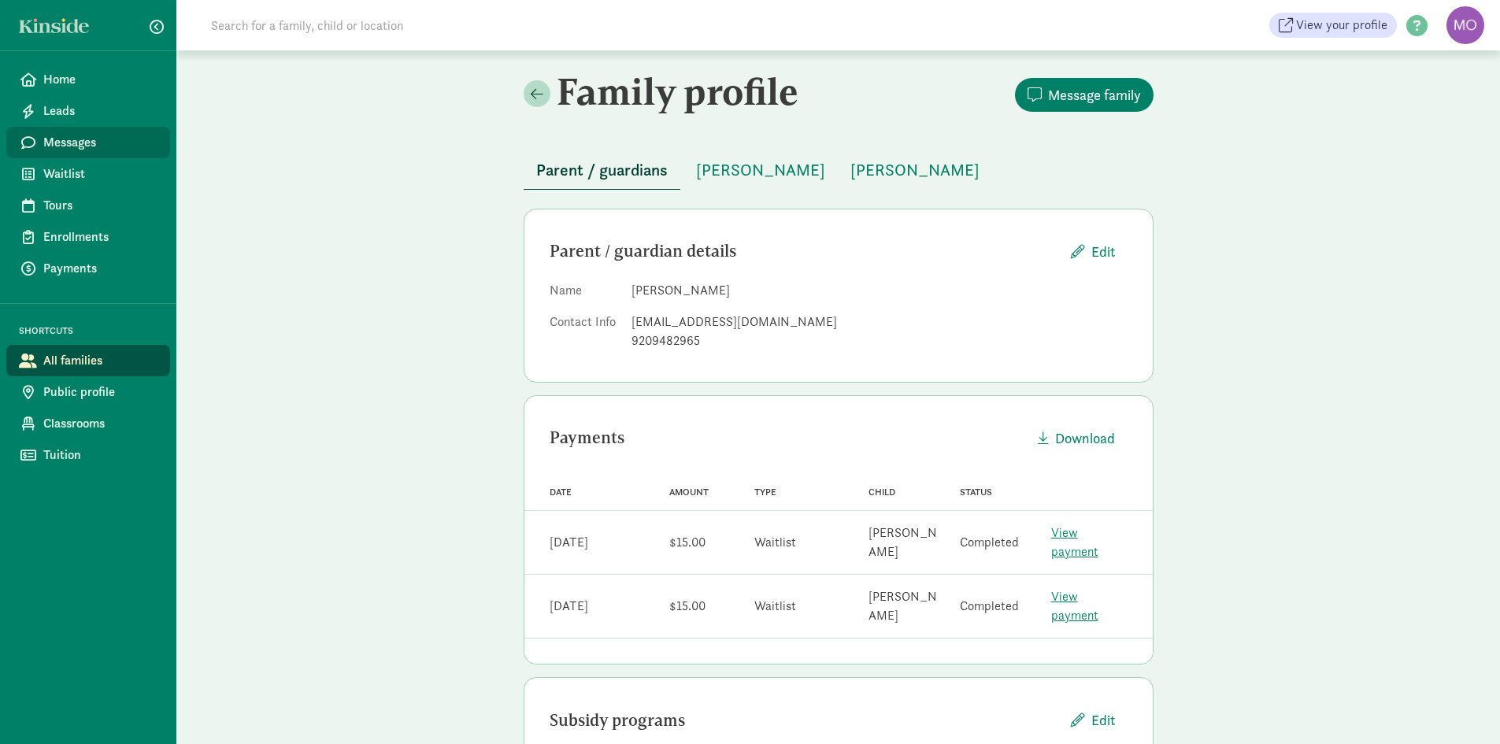
click at [73, 135] on span "Messages" at bounding box center [100, 142] width 114 height 19
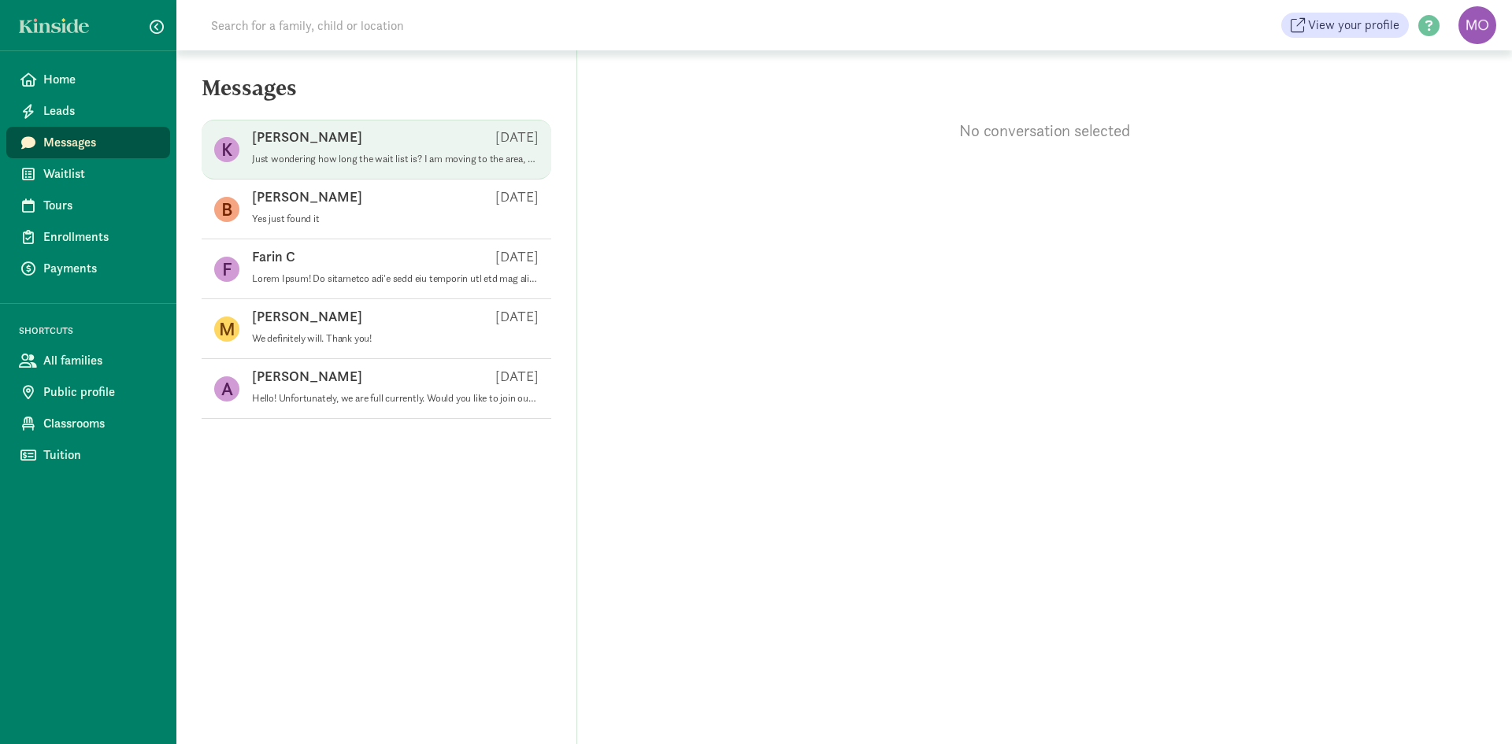
click at [311, 143] on div "[PERSON_NAME] S [DATE]" at bounding box center [395, 140] width 287 height 25
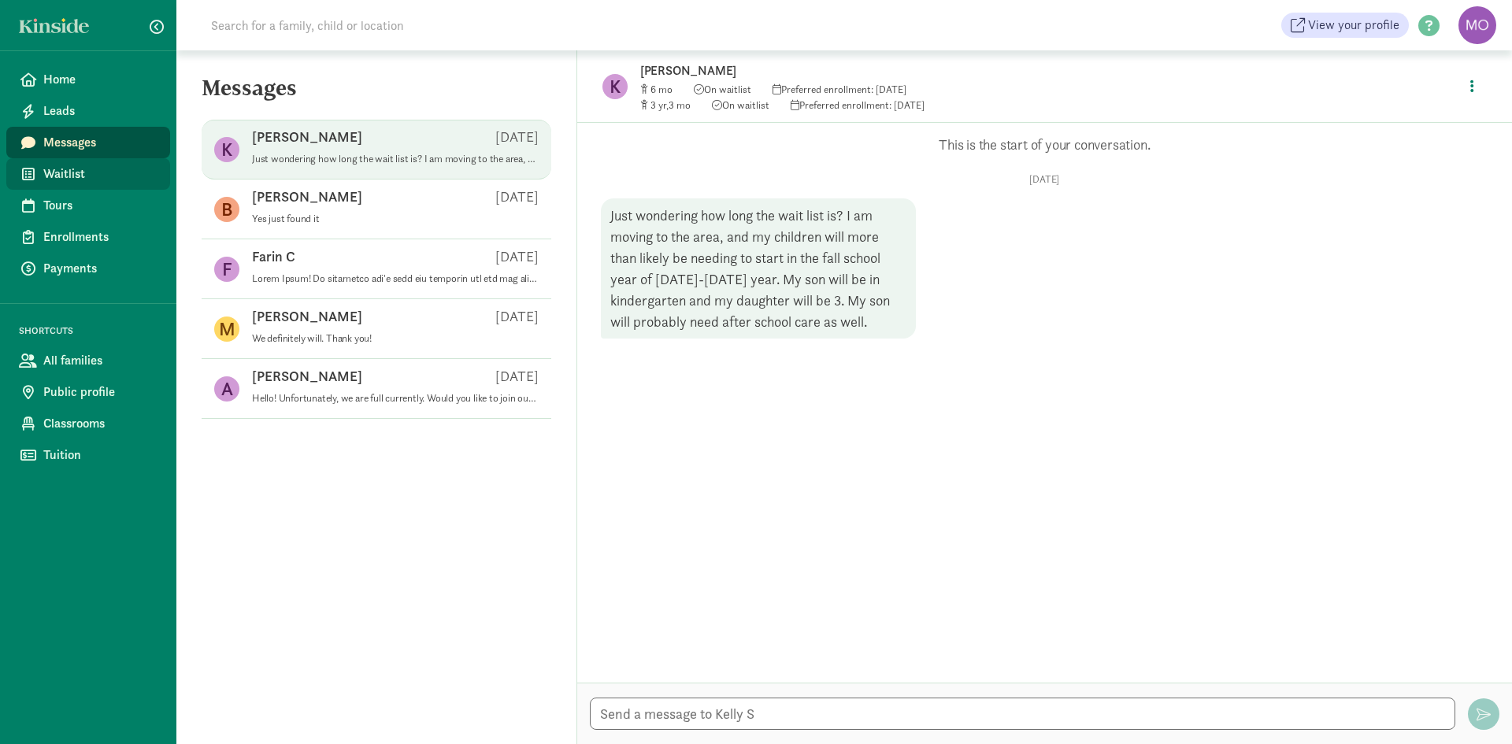
click at [82, 172] on span "Waitlist" at bounding box center [100, 174] width 114 height 19
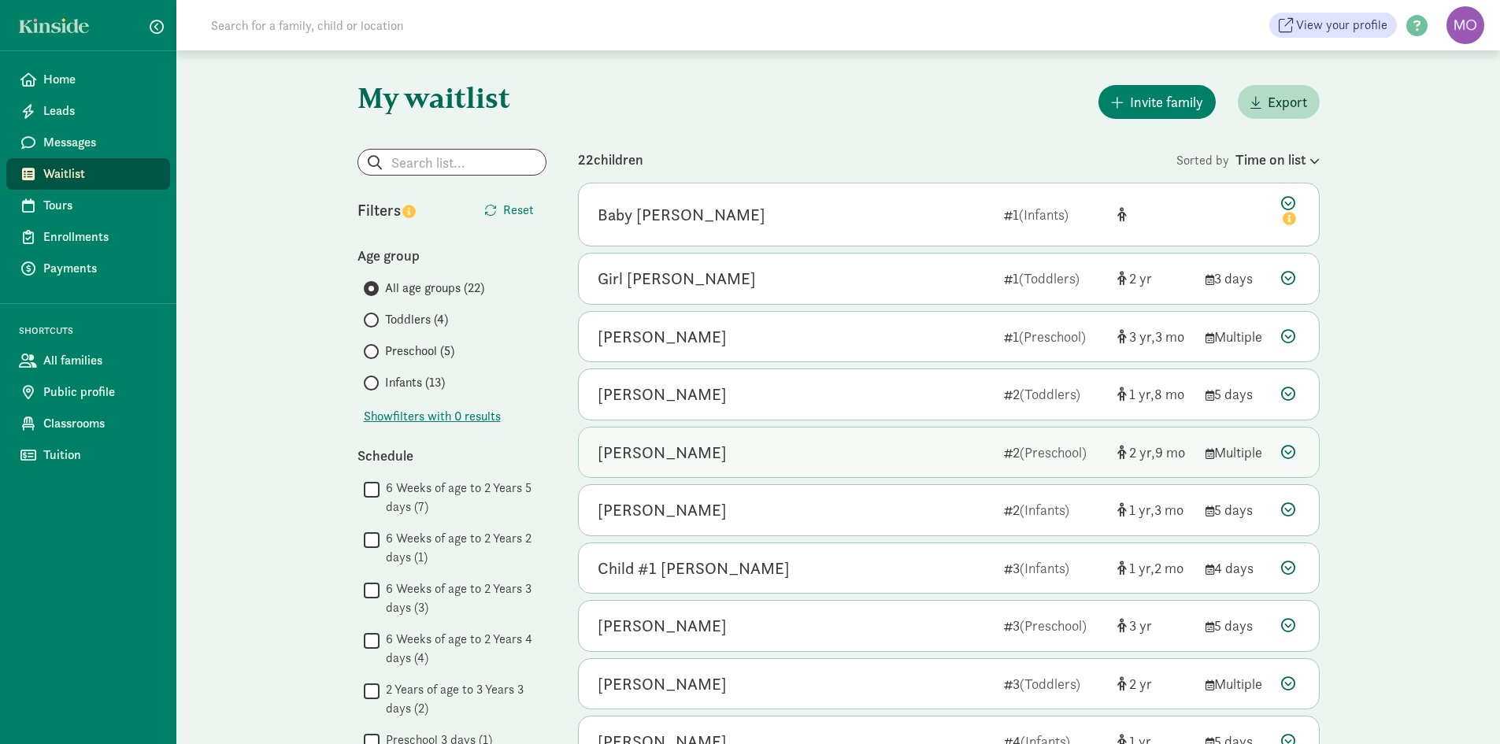
click at [759, 446] on div "[PERSON_NAME]" at bounding box center [795, 452] width 394 height 25
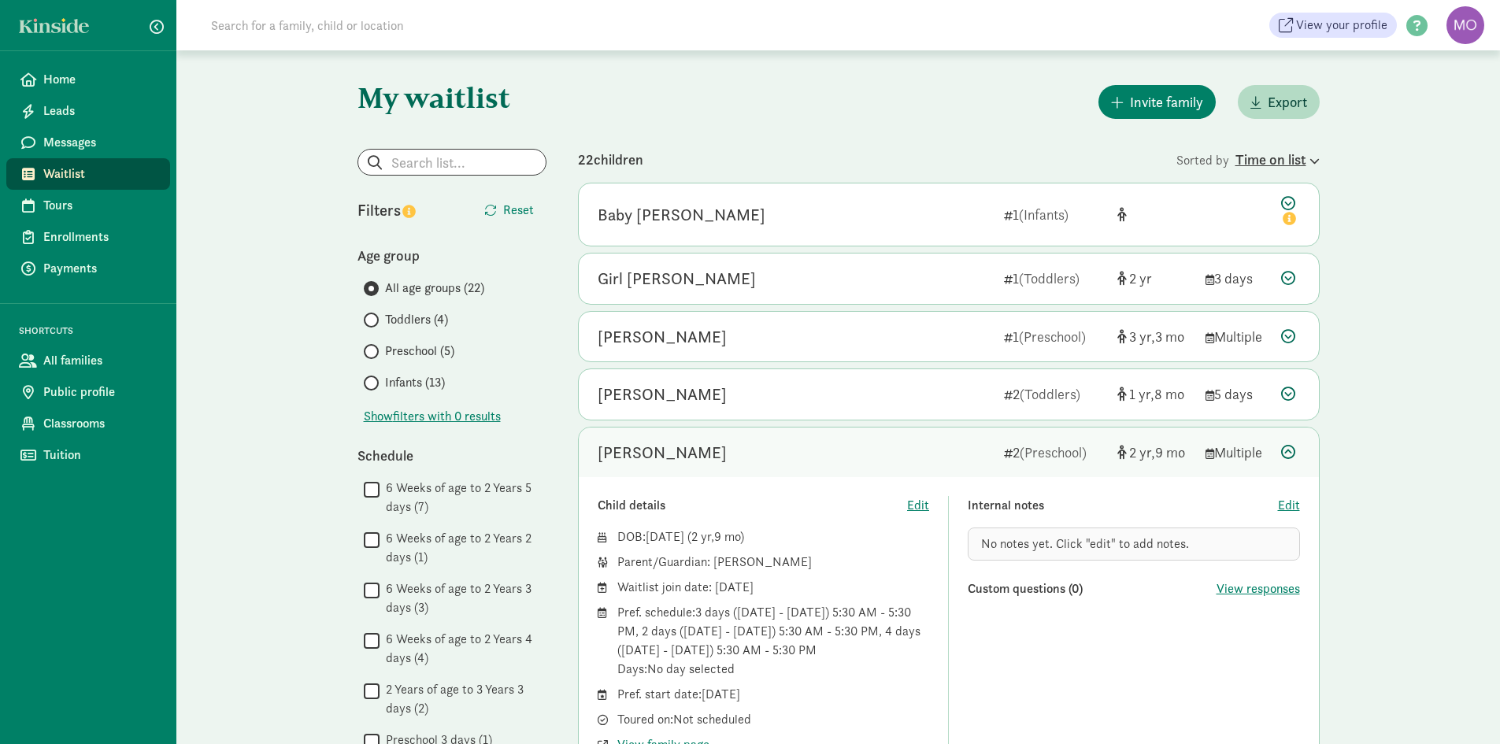
click at [1268, 161] on div "Time on list" at bounding box center [1277, 159] width 84 height 21
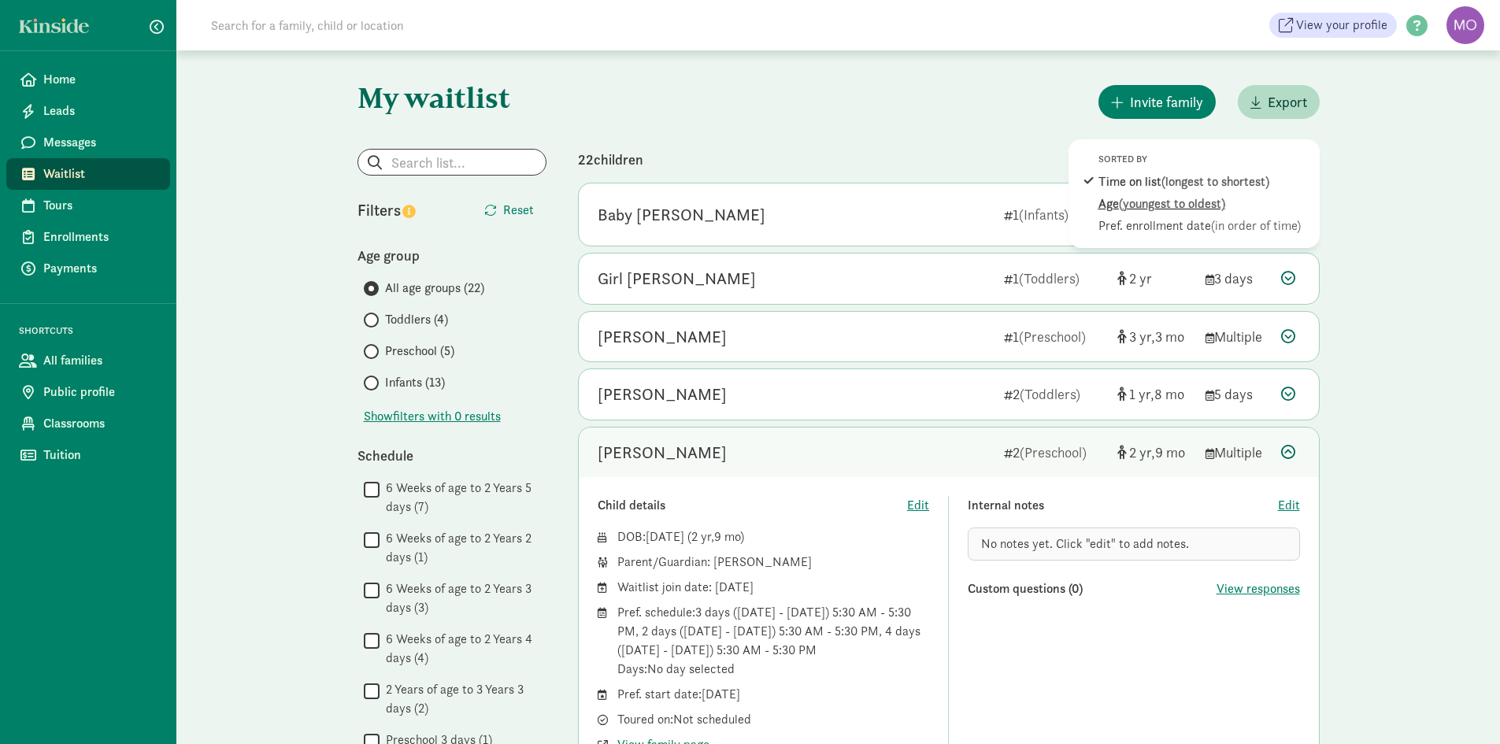
click at [1211, 202] on span "(youngest to oldest)" at bounding box center [1172, 203] width 106 height 17
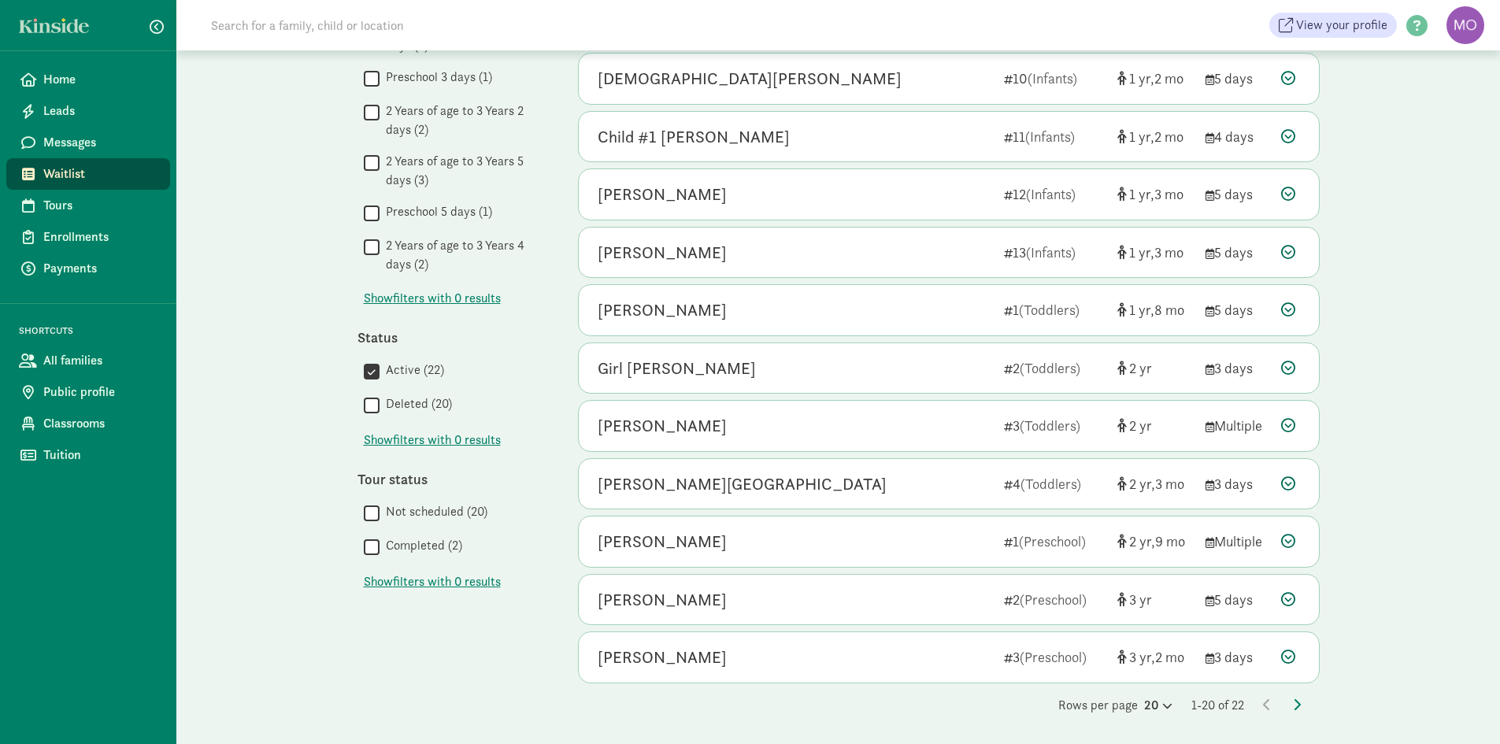
scroll to position [665, 0]
click at [768, 539] on div "[PERSON_NAME]" at bounding box center [795, 540] width 394 height 25
